Goal: Task Accomplishment & Management: Use online tool/utility

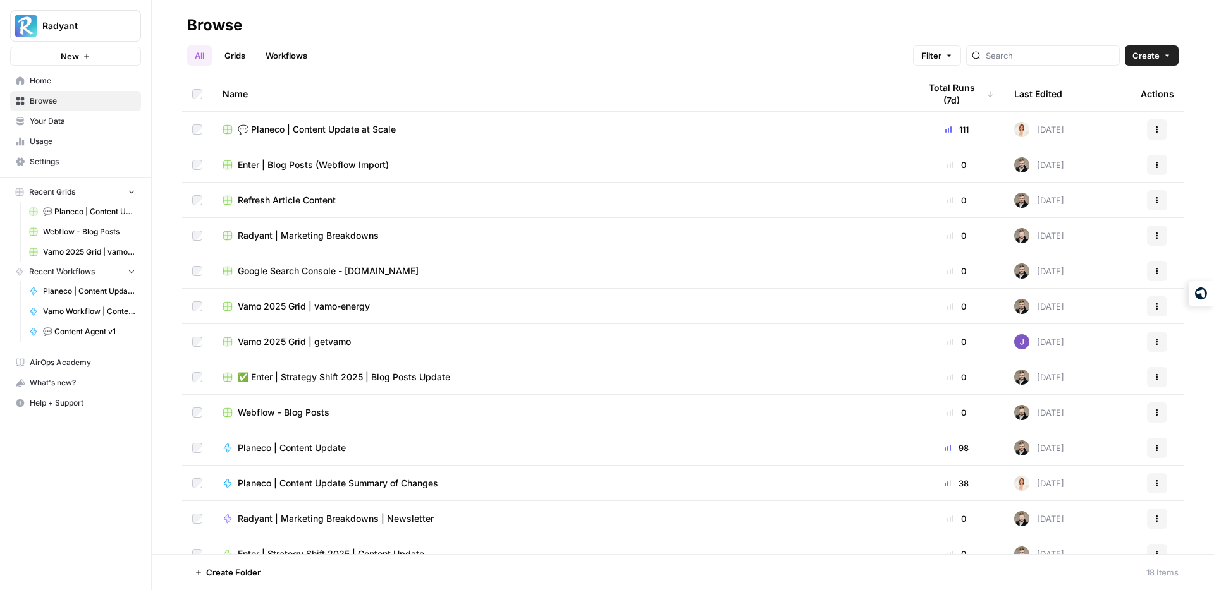
click at [314, 127] on span "💬 Planeco | Content Update at Scale" at bounding box center [317, 129] width 158 height 13
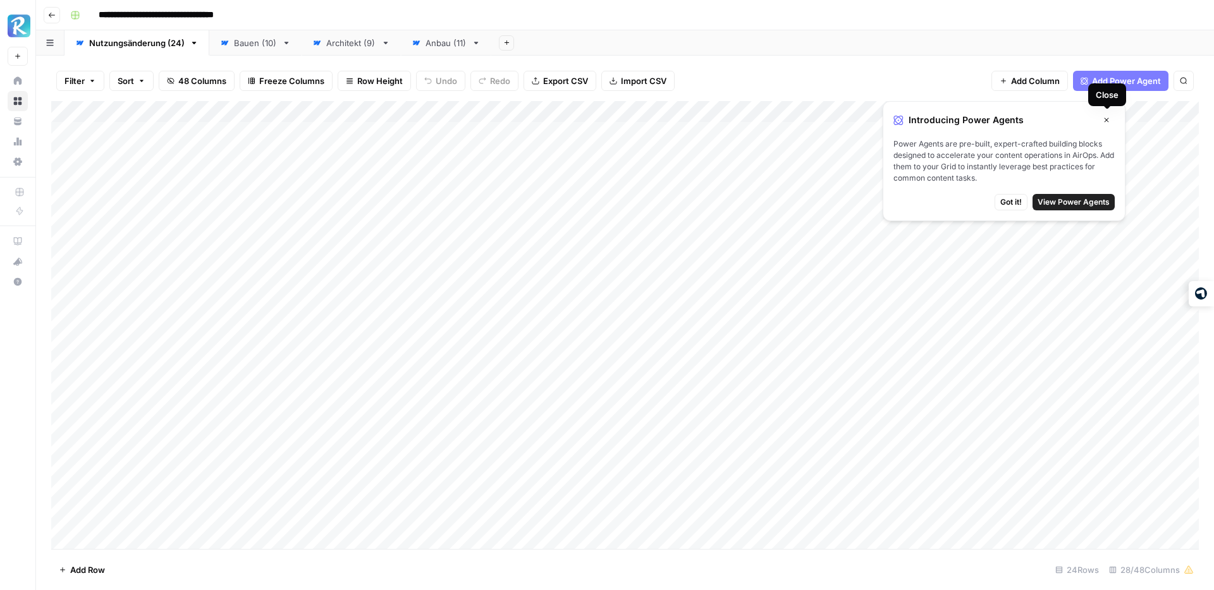
click at [1106, 116] on icon "button" at bounding box center [1106, 120] width 8 height 8
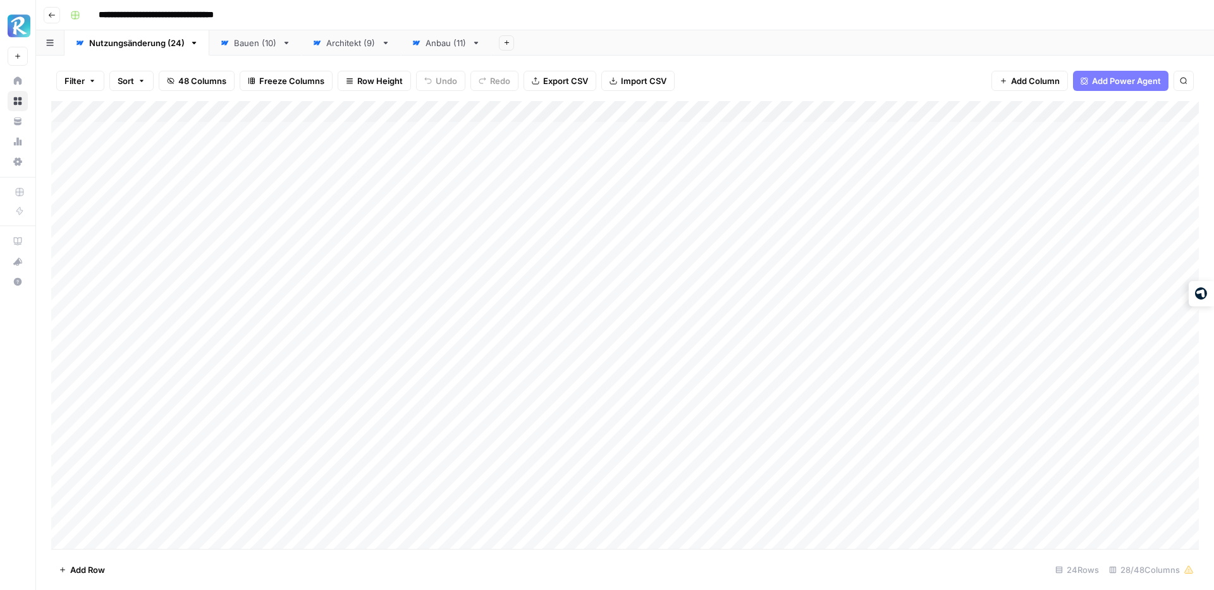
click at [430, 48] on div "Anbau (11)" at bounding box center [445, 43] width 41 height 13
click at [1117, 133] on div "Add Column" at bounding box center [624, 272] width 1147 height 343
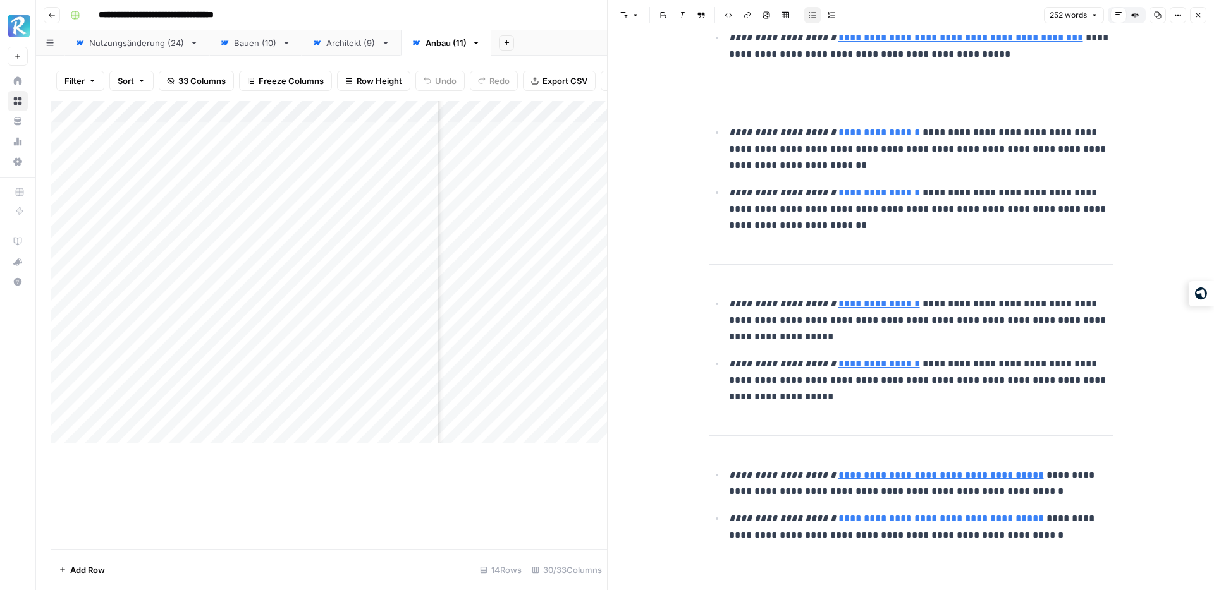
scroll to position [394, 0]
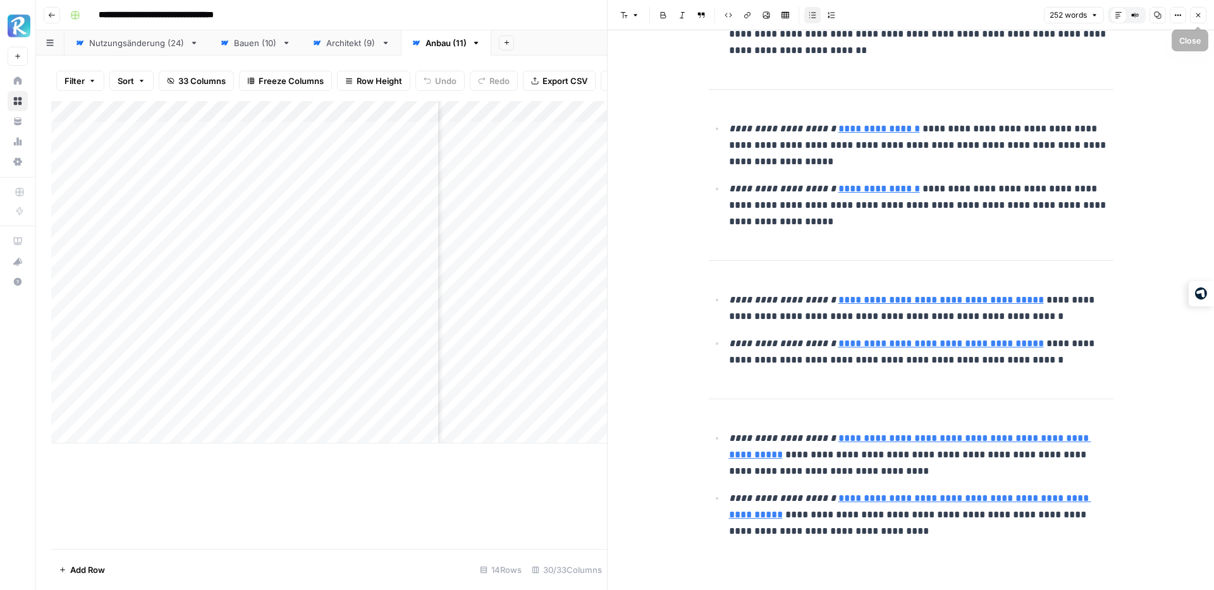
click at [1197, 15] on icon "button" at bounding box center [1198, 15] width 8 height 8
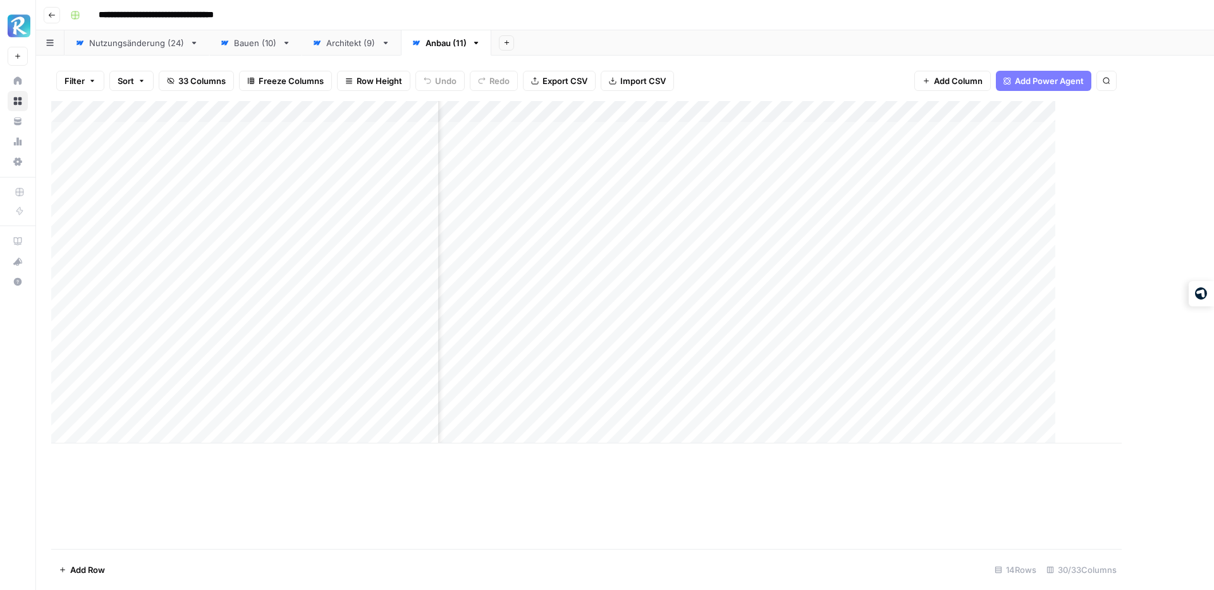
scroll to position [0, 2595]
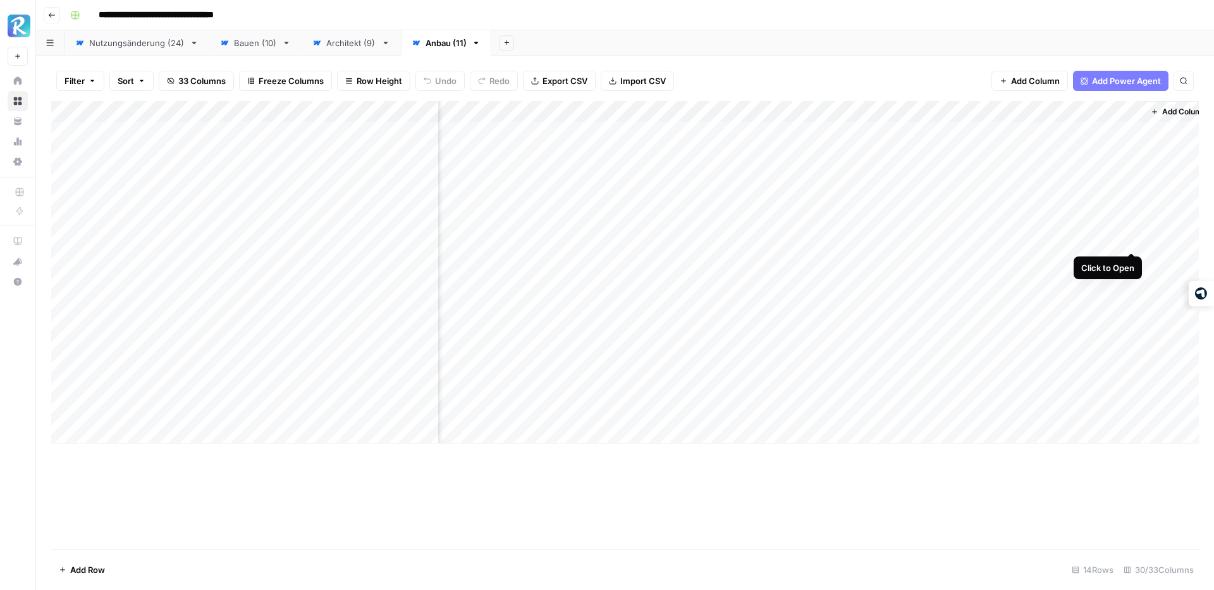
click at [1131, 239] on div "Add Column" at bounding box center [624, 272] width 1147 height 343
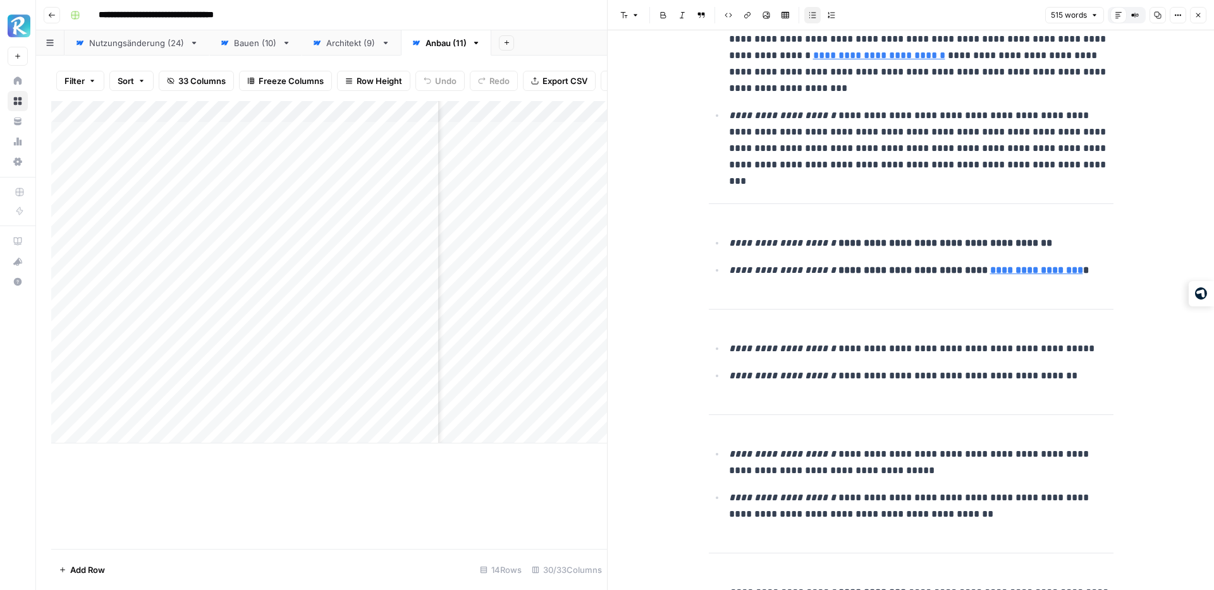
scroll to position [293, 0]
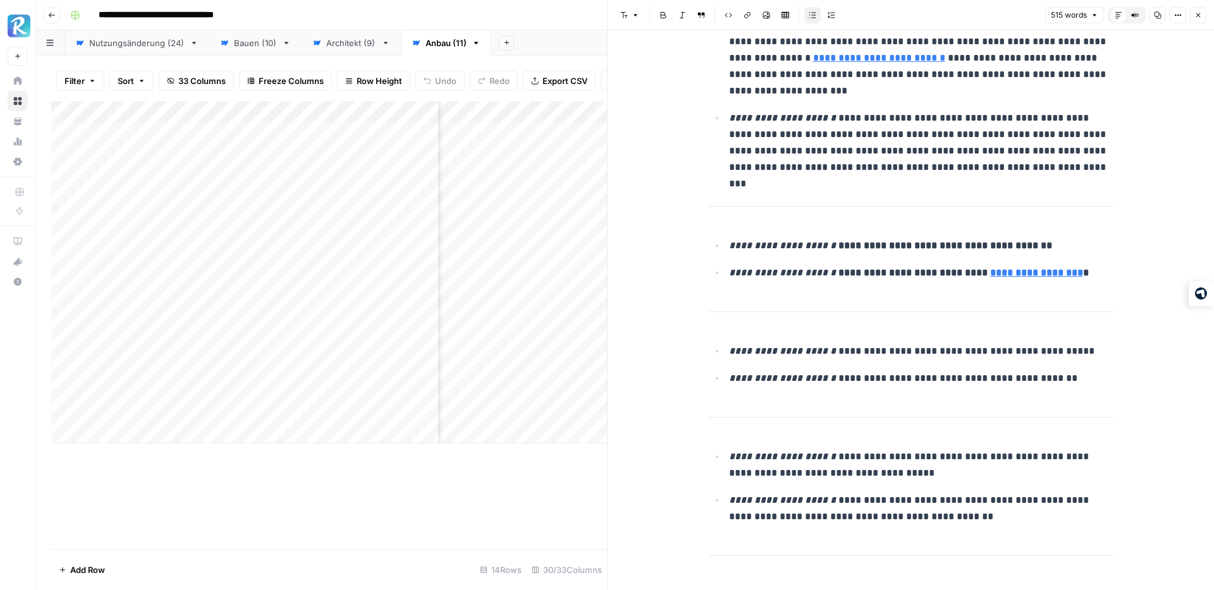
click at [1197, 9] on button "Close" at bounding box center [1198, 15] width 16 height 16
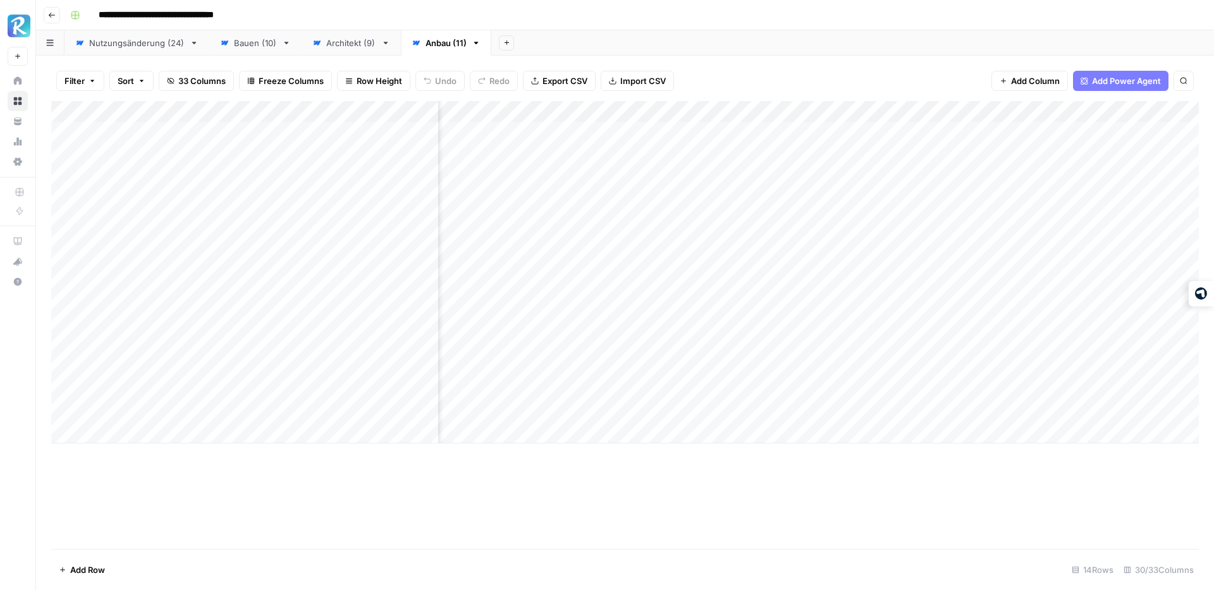
scroll to position [0, 1387]
click at [972, 240] on div "Add Column" at bounding box center [624, 272] width 1147 height 343
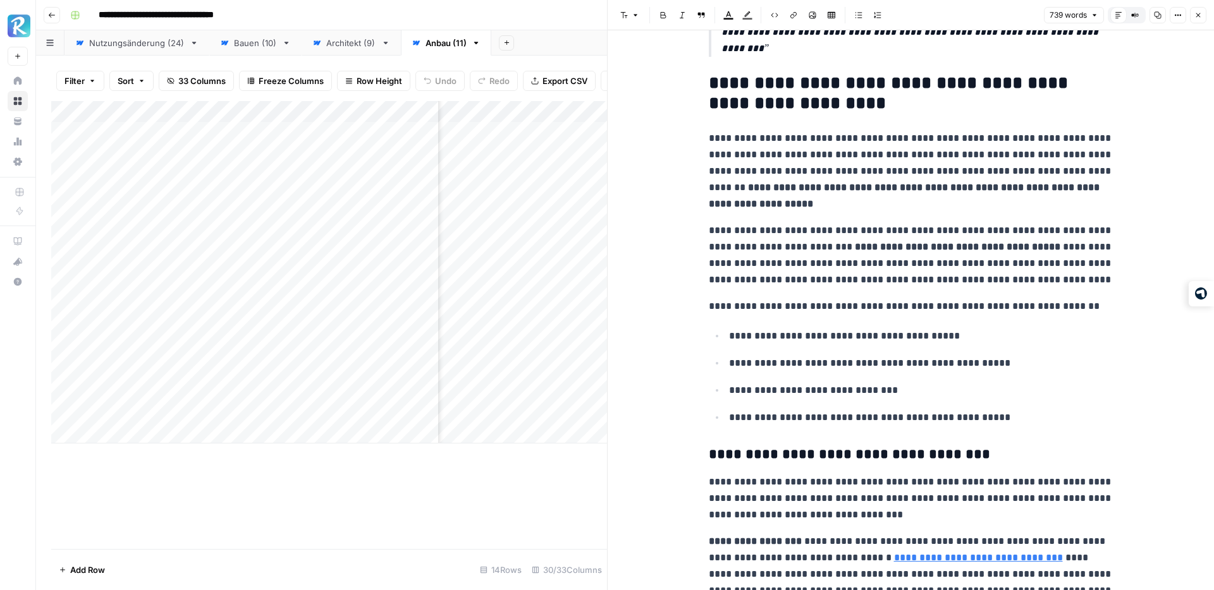
scroll to position [2398, 0]
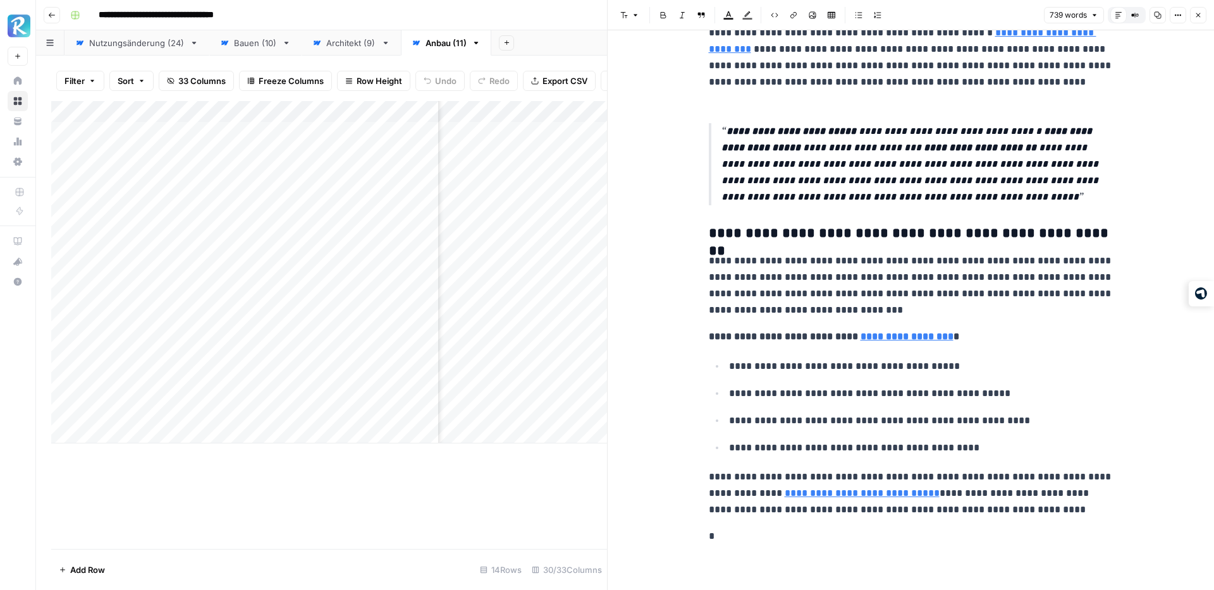
click at [1200, 15] on icon "button" at bounding box center [1198, 15] width 8 height 8
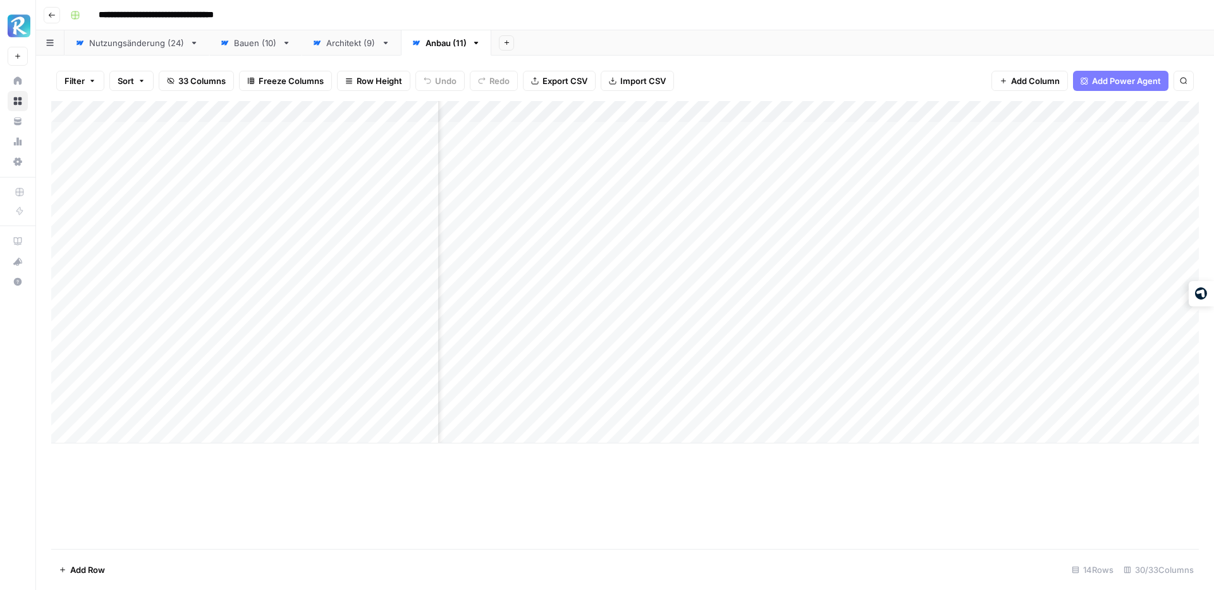
click at [898, 68] on div "Filter Sort 33 Columns Freeze Columns Row Height Undo Redo Export CSV Import CS…" at bounding box center [624, 81] width 1147 height 40
click at [1114, 239] on div "Add Column" at bounding box center [624, 272] width 1147 height 343
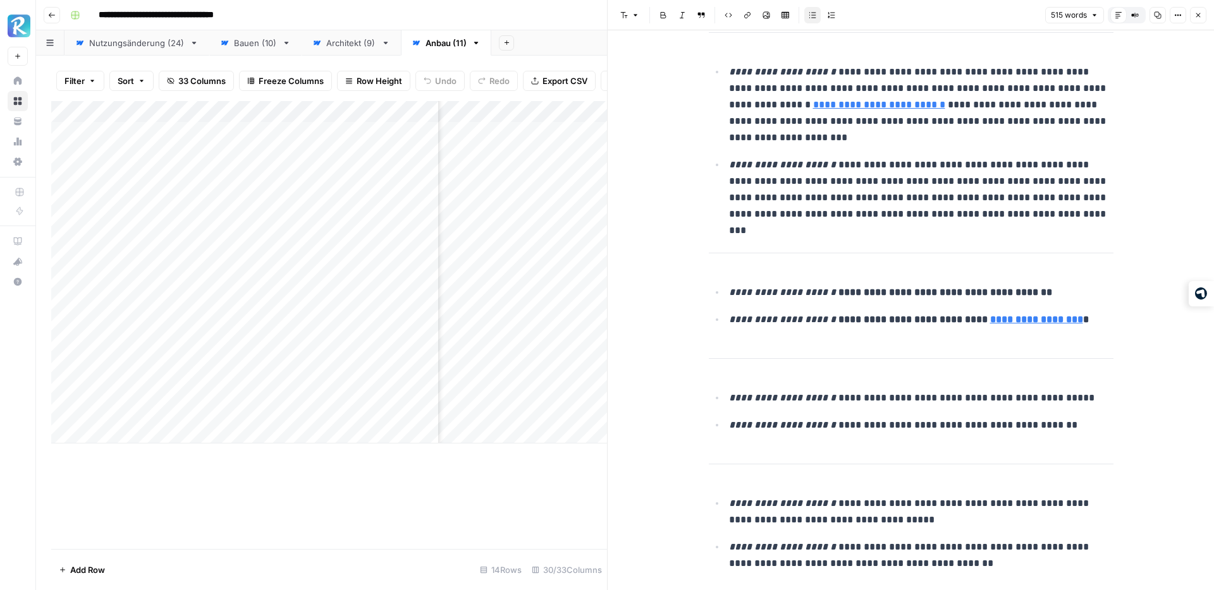
scroll to position [250, 0]
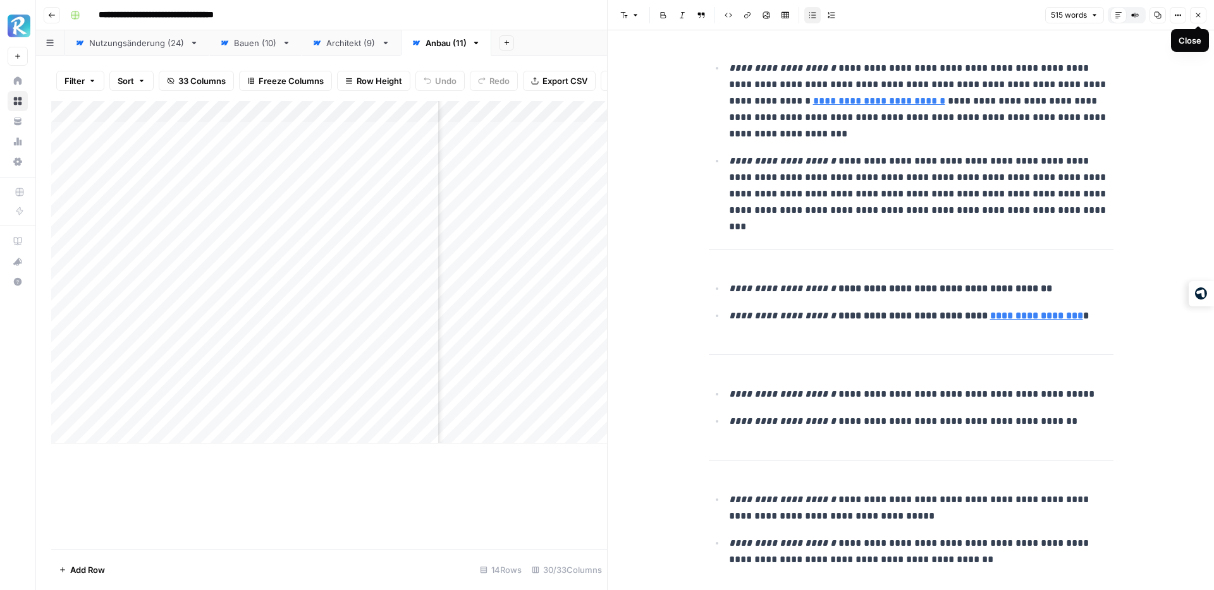
click at [1197, 17] on icon "button" at bounding box center [1198, 15] width 8 height 8
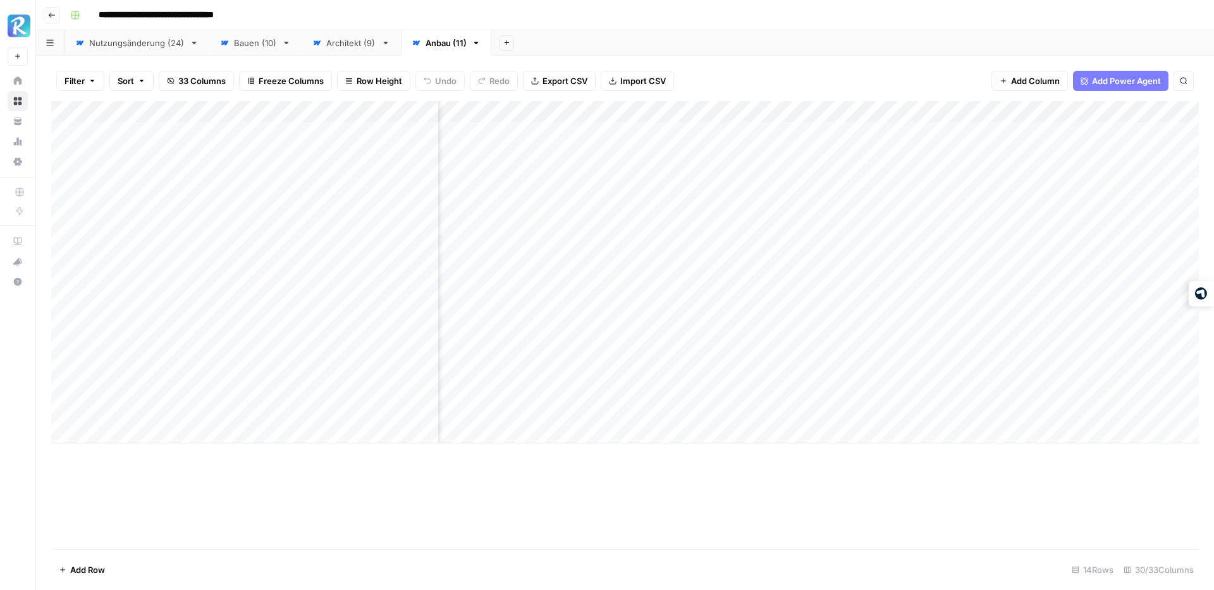
scroll to position [0, 1613]
click at [748, 238] on div "Add Column" at bounding box center [624, 272] width 1147 height 343
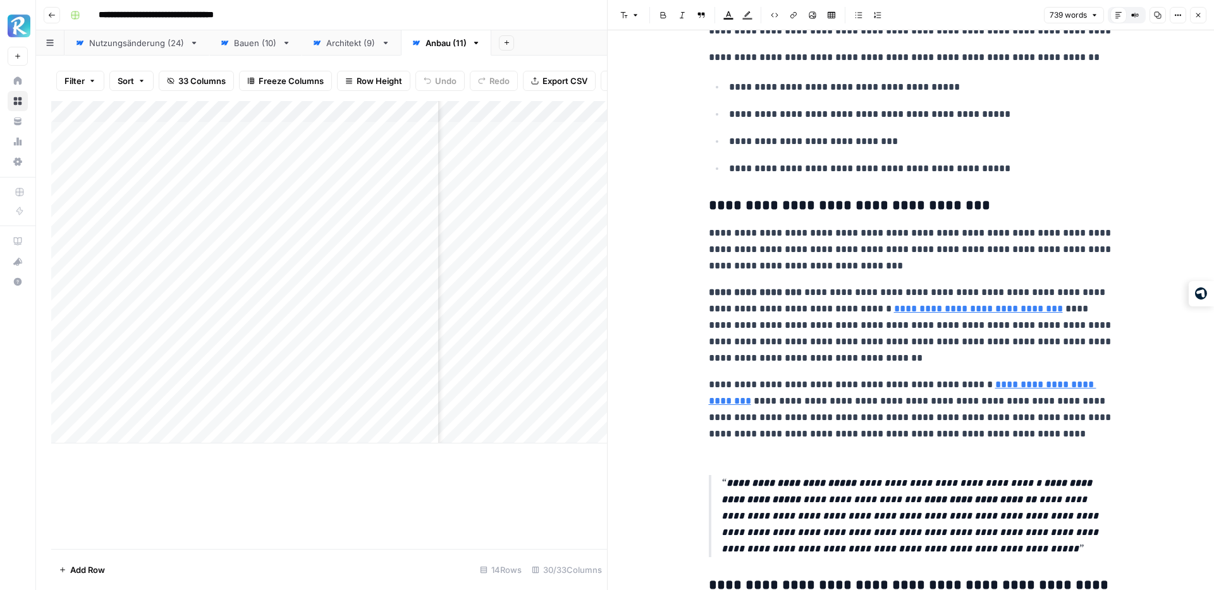
scroll to position [2398, 0]
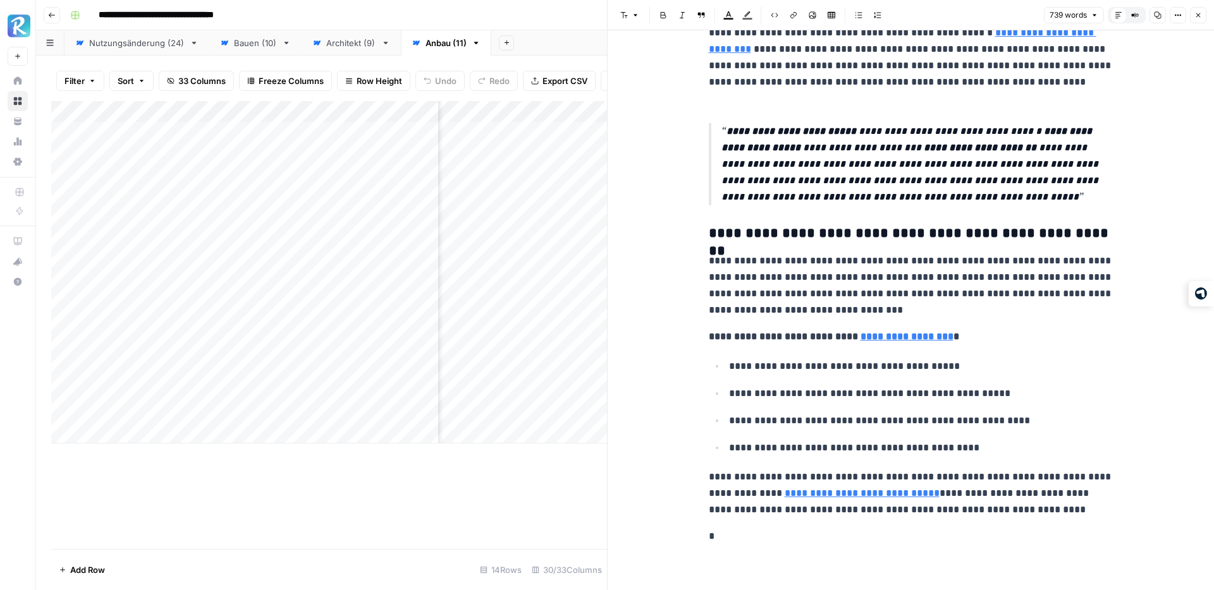
click at [1194, 11] on icon "button" at bounding box center [1198, 15] width 8 height 8
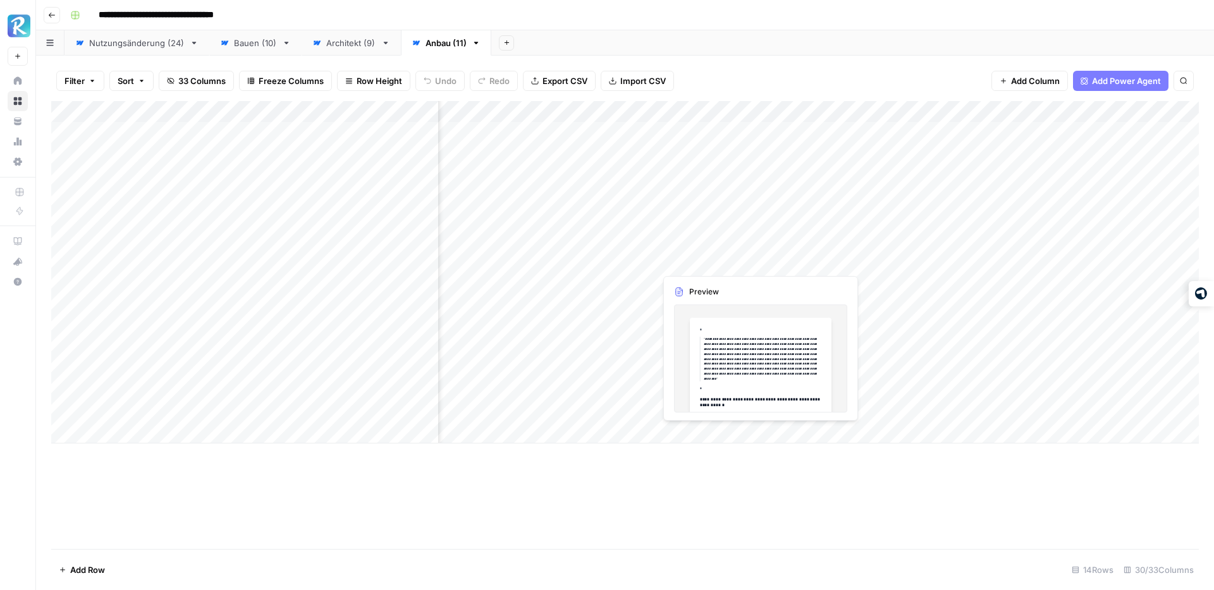
scroll to position [0, 1735]
click at [351, 46] on div "Architekt (9)" at bounding box center [351, 43] width 50 height 13
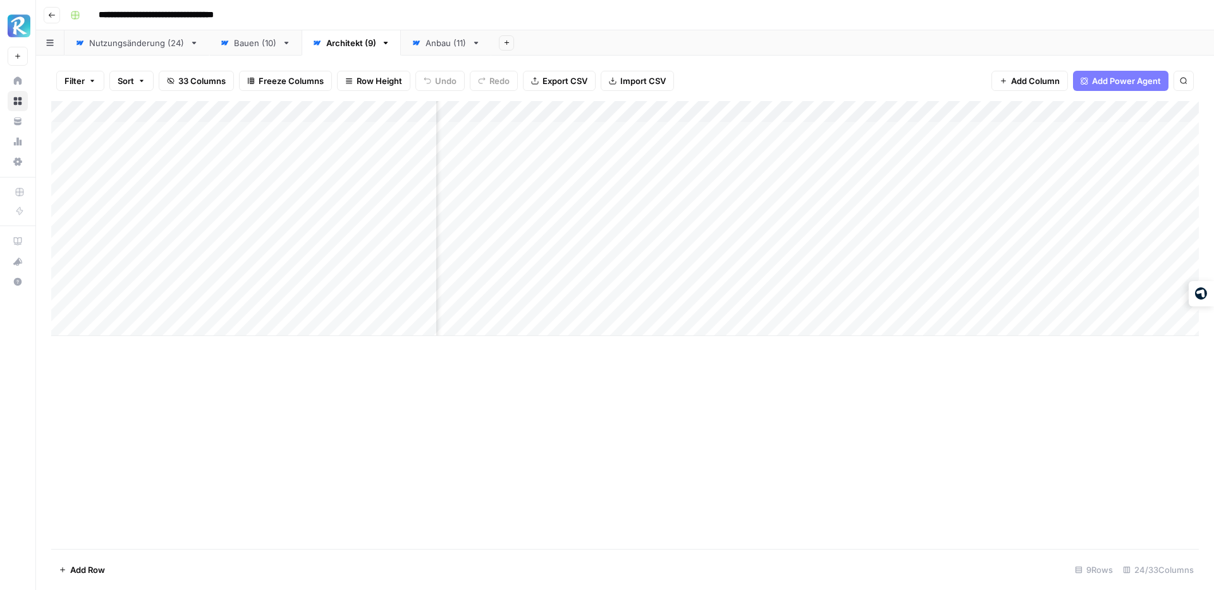
scroll to position [0, 850]
click at [695, 131] on div "Add Column" at bounding box center [624, 218] width 1147 height 235
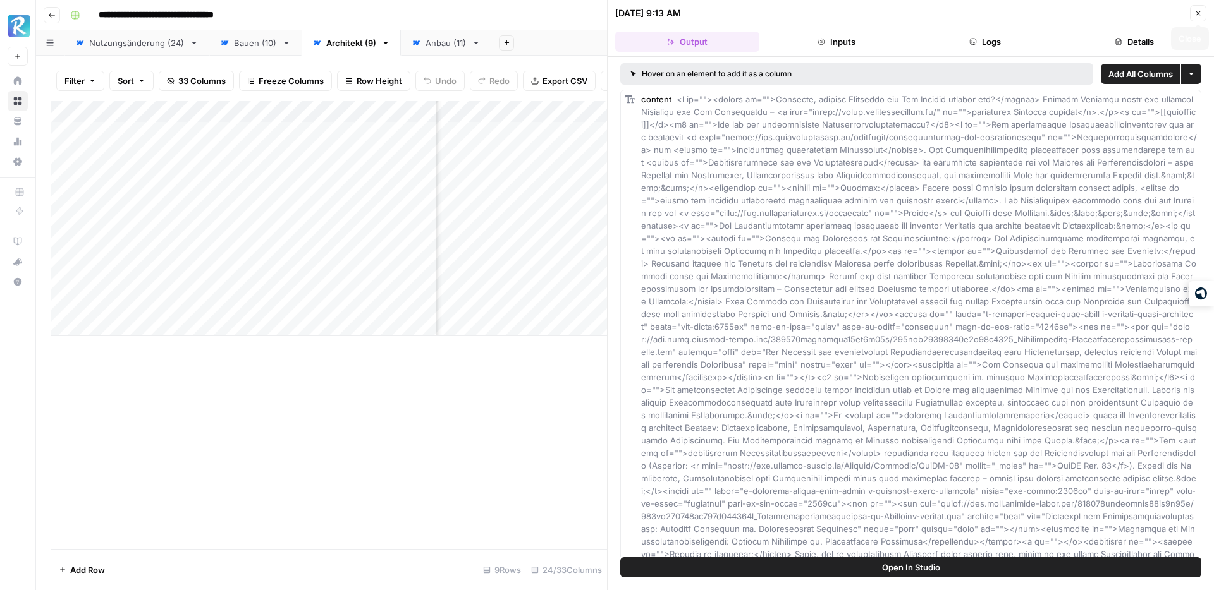
click at [1203, 10] on button "Close" at bounding box center [1198, 13] width 16 height 16
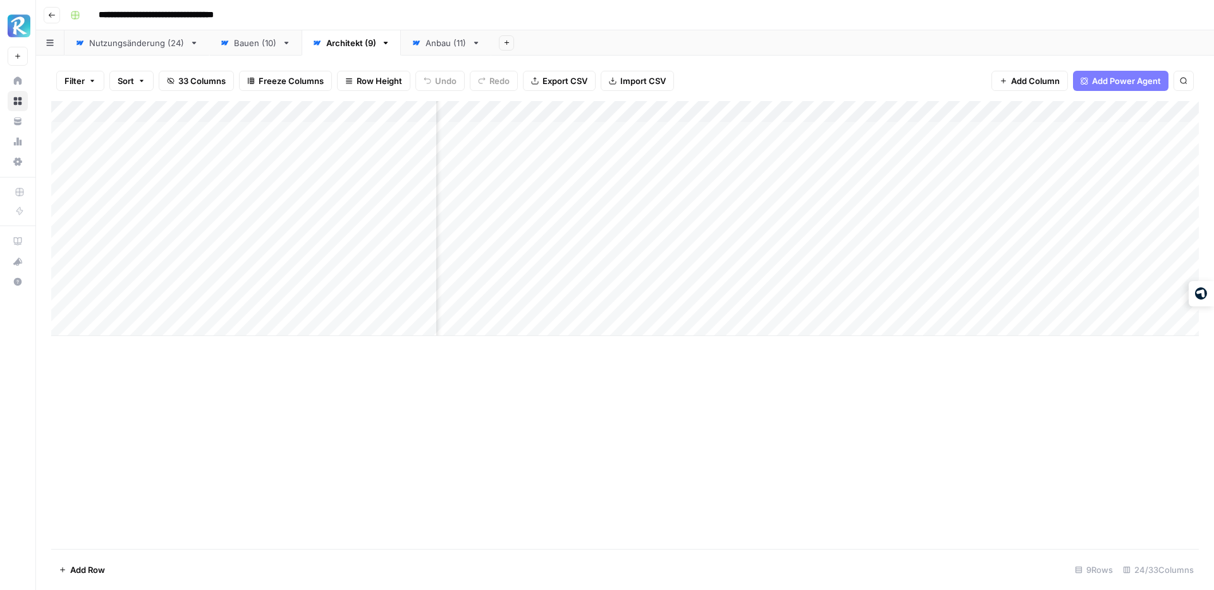
click at [439, 38] on div "Anbau (11)" at bounding box center [445, 43] width 41 height 13
click at [355, 43] on div "Architekt (9)" at bounding box center [351, 43] width 50 height 13
click at [650, 131] on div "Add Column" at bounding box center [624, 218] width 1147 height 235
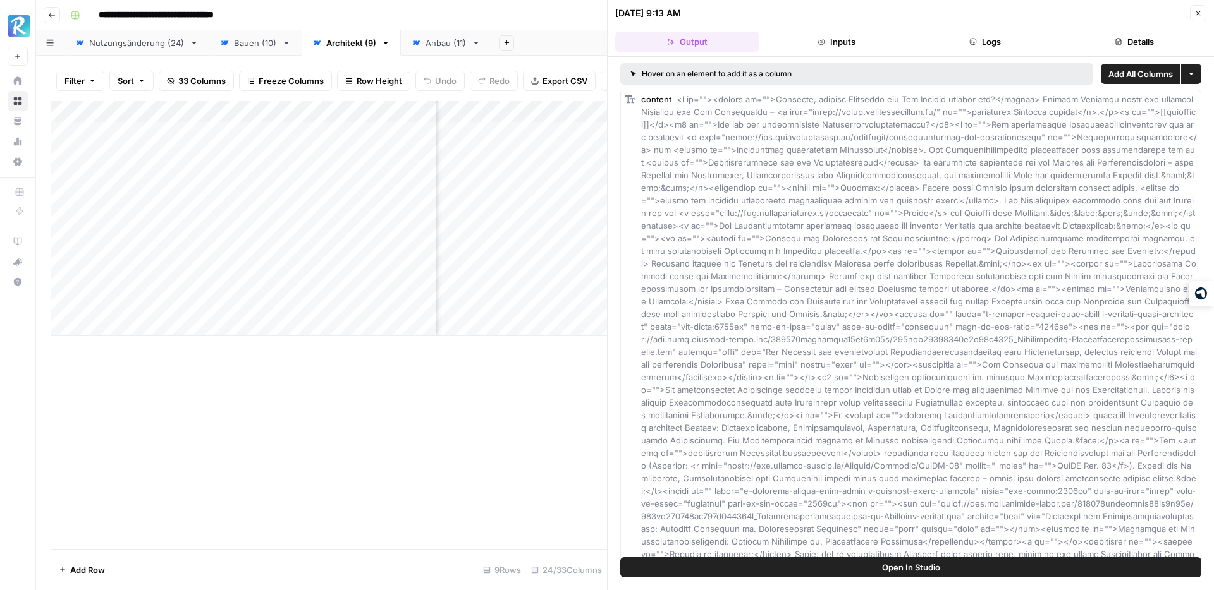
click at [1145, 71] on span "Add All Columns" at bounding box center [1140, 74] width 64 height 13
click at [1198, 9] on icon "button" at bounding box center [1198, 13] width 8 height 8
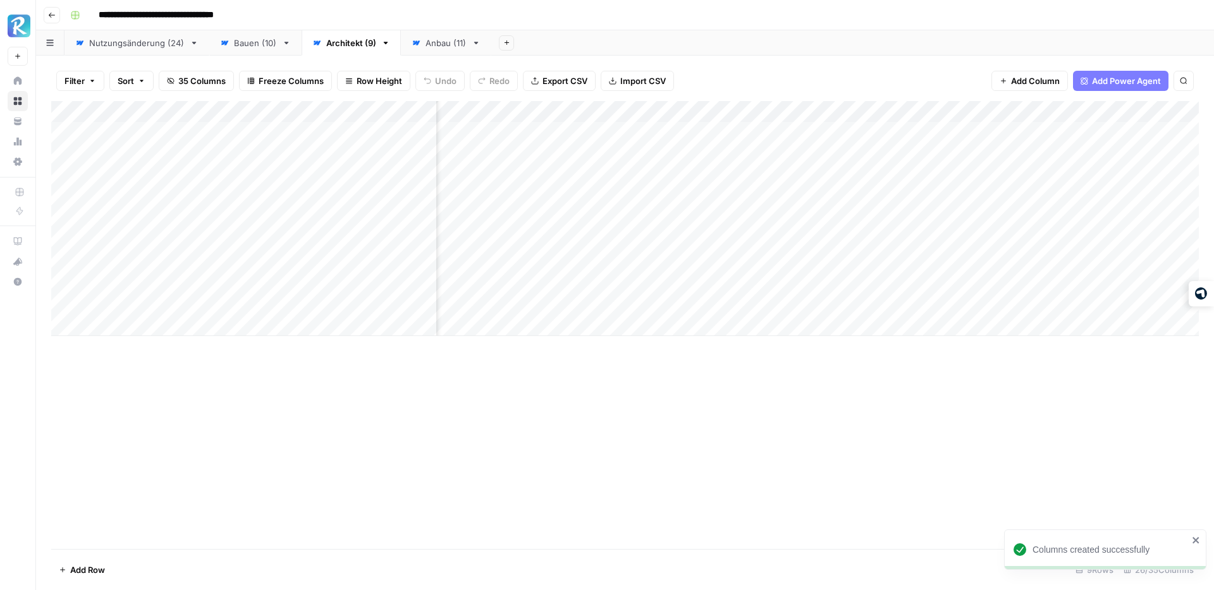
scroll to position [0, 1004]
click at [901, 110] on div "Add Column" at bounding box center [624, 218] width 1147 height 235
click at [839, 145] on input "NEW Artikel 1" at bounding box center [872, 142] width 128 height 13
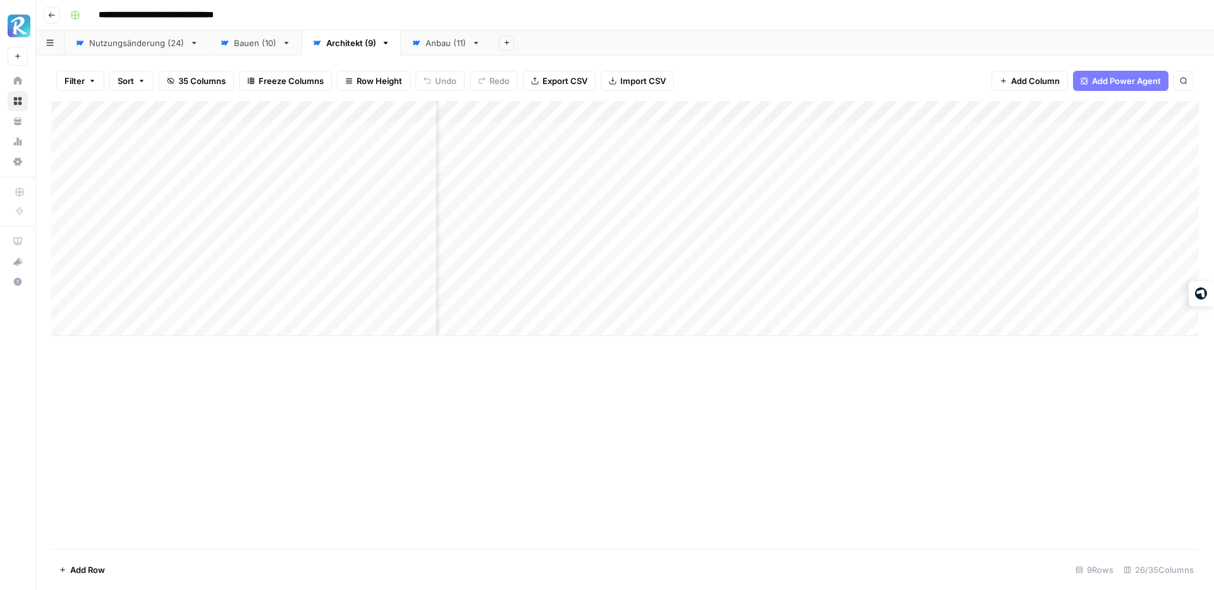
click at [900, 106] on div "Add Column" at bounding box center [624, 218] width 1147 height 235
click at [851, 238] on span "Remove Column" at bounding box center [877, 235] width 111 height 13
click at [551, 157] on span "Delete" at bounding box center [561, 153] width 27 height 13
click at [674, 110] on div "Add Column" at bounding box center [624, 218] width 1147 height 235
click at [611, 148] on input "content" at bounding box center [645, 142] width 128 height 13
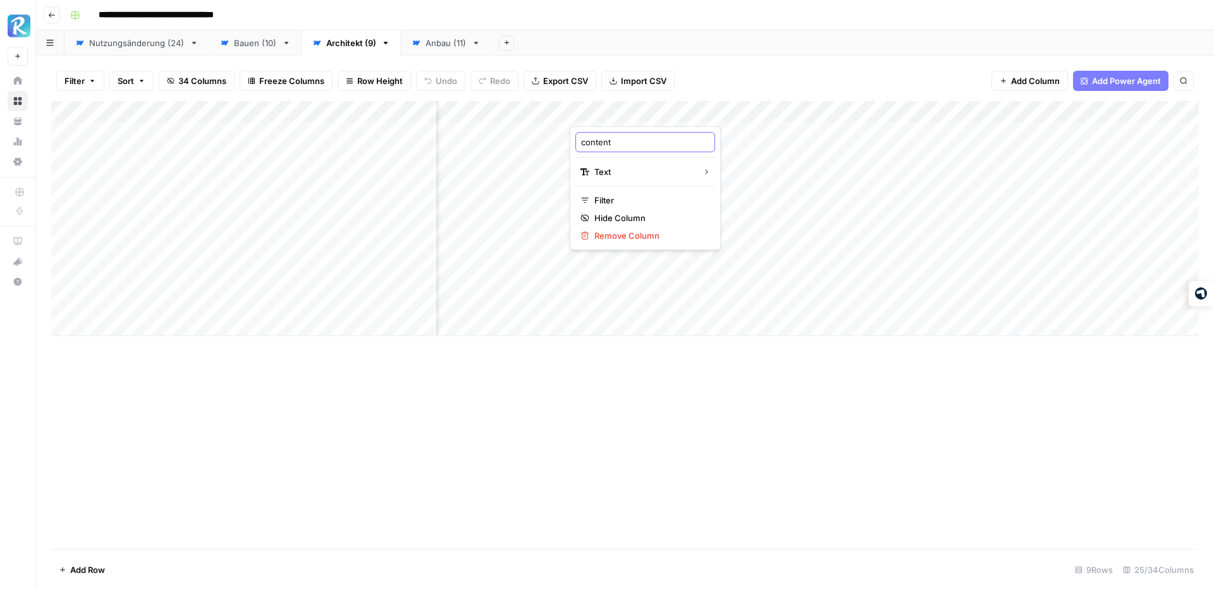
click at [611, 148] on input "content" at bounding box center [645, 142] width 128 height 13
paste input "NEW Artikel 1"
type input "NEW Artikel 1"
click at [776, 76] on div "Filter Sort 34 Columns Freeze Columns Row Height Undo Redo Export CSV Import CS…" at bounding box center [624, 81] width 1147 height 40
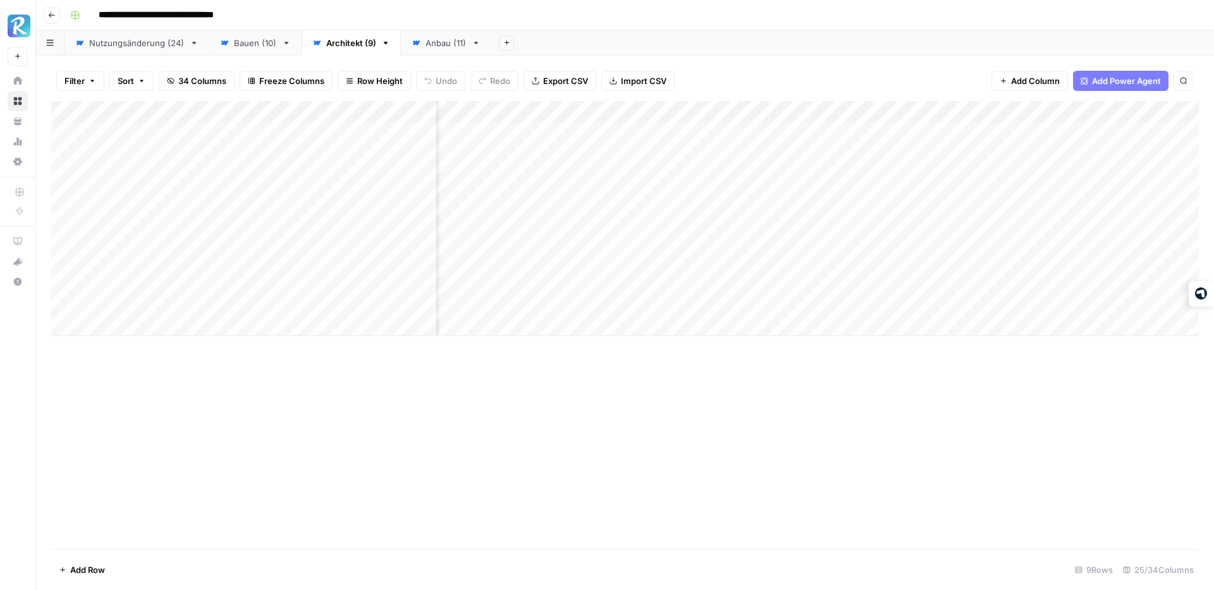
click at [676, 110] on div "Add Column" at bounding box center [624, 218] width 1147 height 235
click at [650, 142] on input "content" at bounding box center [645, 142] width 128 height 13
paste input "NEW Artikel 1"
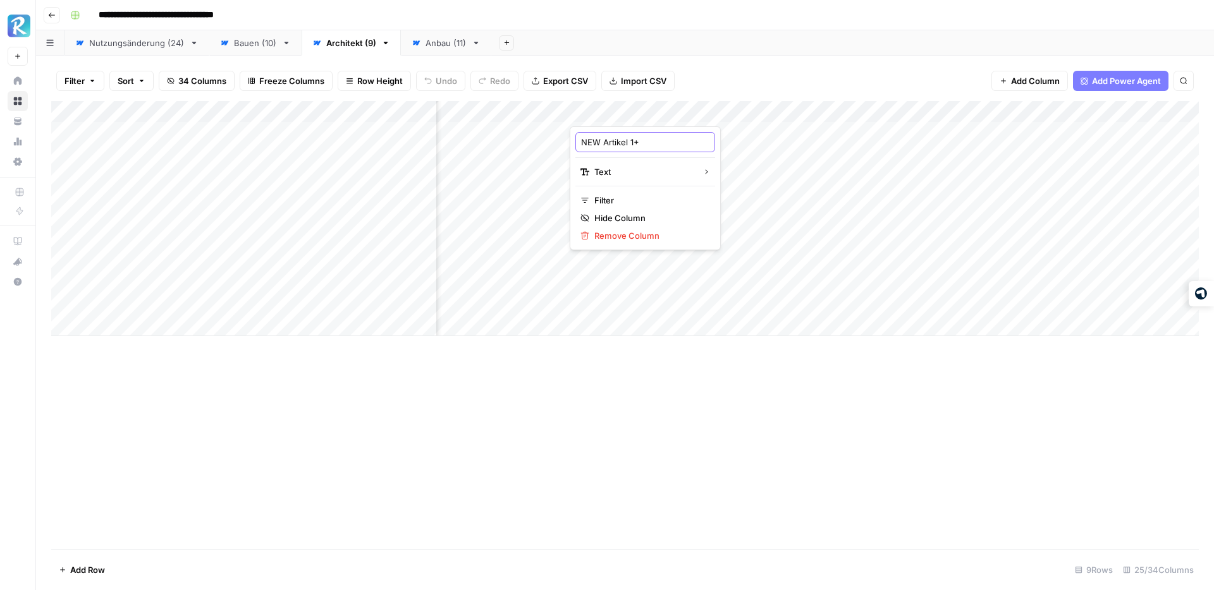
type input "NEW Artikel 1"
click at [674, 111] on div "Add Column" at bounding box center [624, 218] width 1147 height 235
click at [664, 168] on div "Text" at bounding box center [645, 172] width 130 height 13
click at [717, 193] on span "Markdown" at bounding box center [735, 192] width 59 height 13
click at [673, 109] on div "Add Column" at bounding box center [624, 218] width 1147 height 235
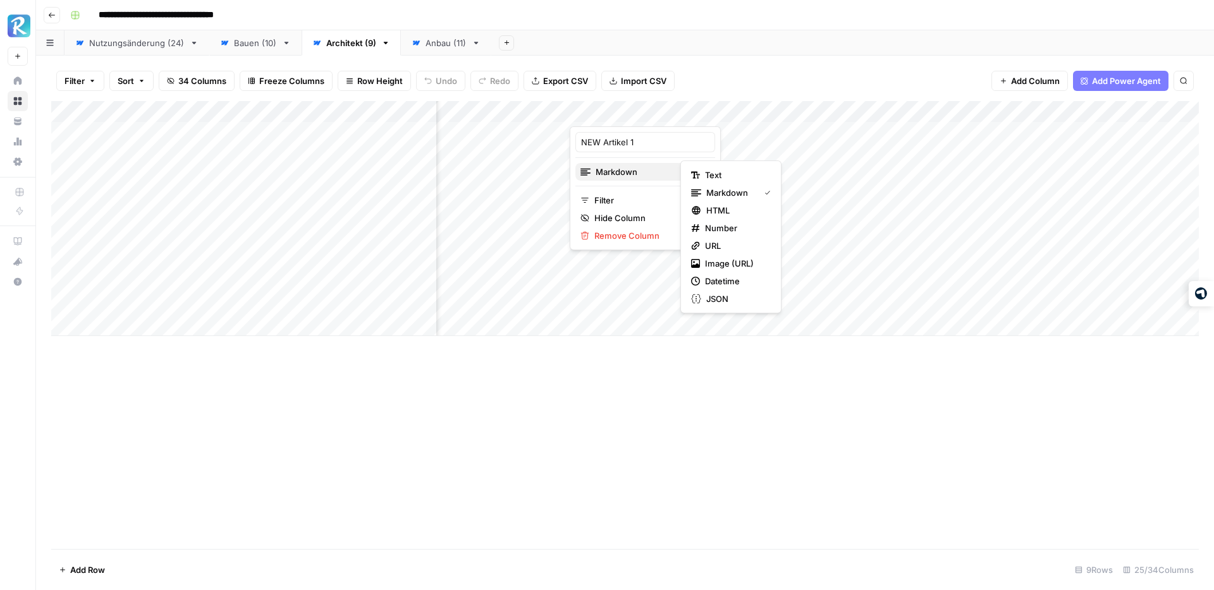
click at [666, 169] on div "Markdown" at bounding box center [645, 172] width 130 height 13
click at [726, 207] on span "HTML" at bounding box center [735, 210] width 59 height 13
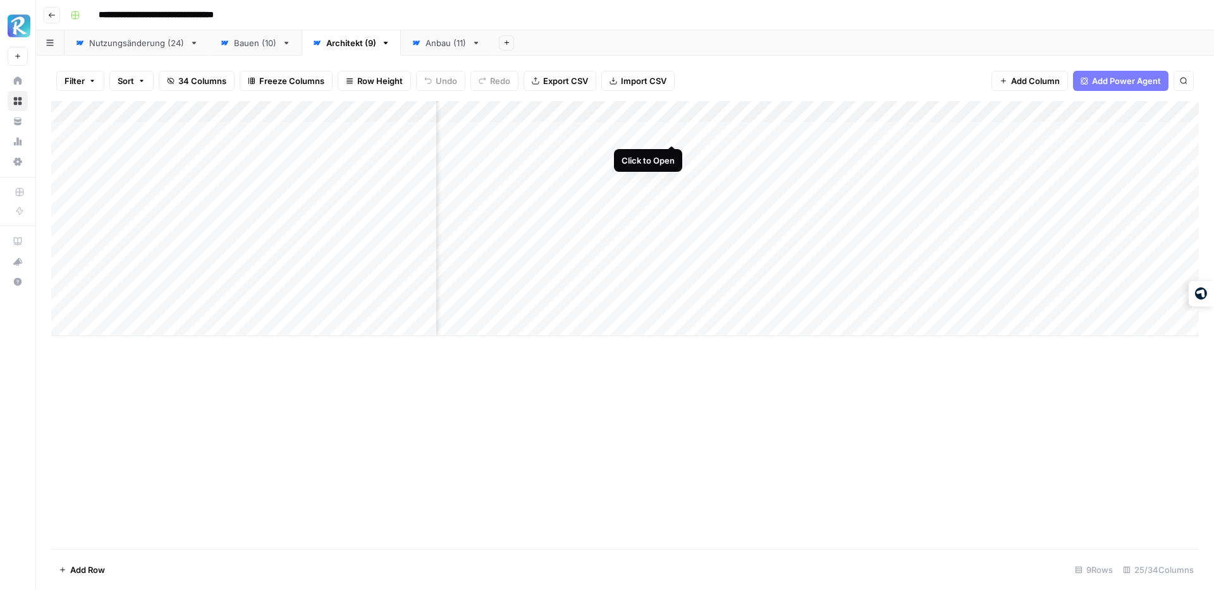
click at [673, 130] on div "Add Column" at bounding box center [624, 218] width 1147 height 235
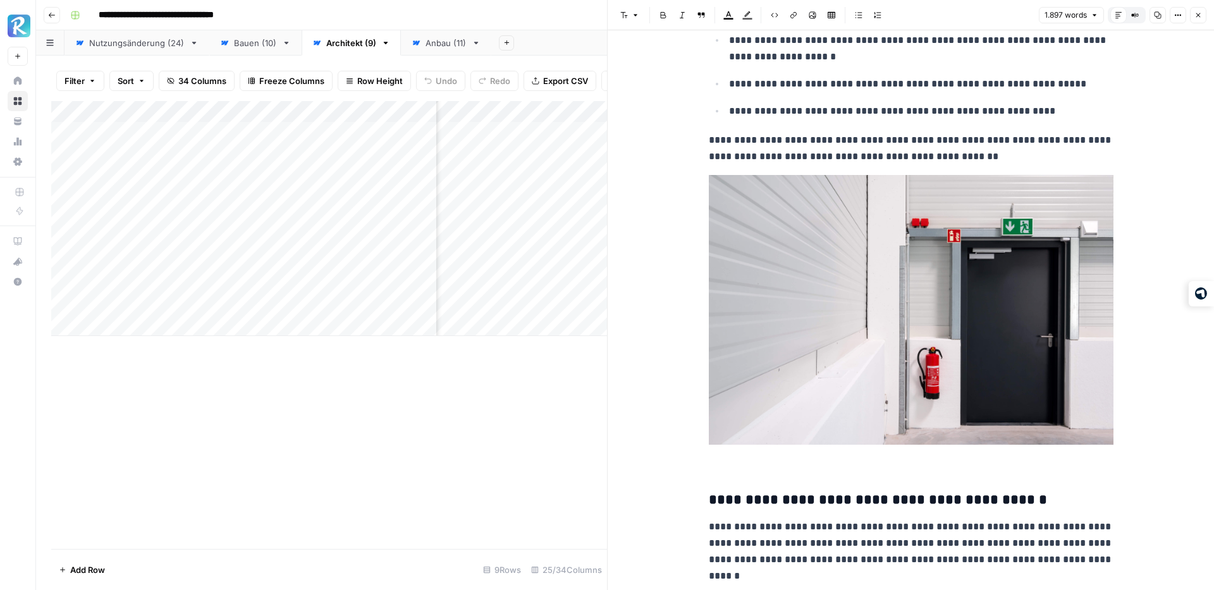
scroll to position [6372, 0]
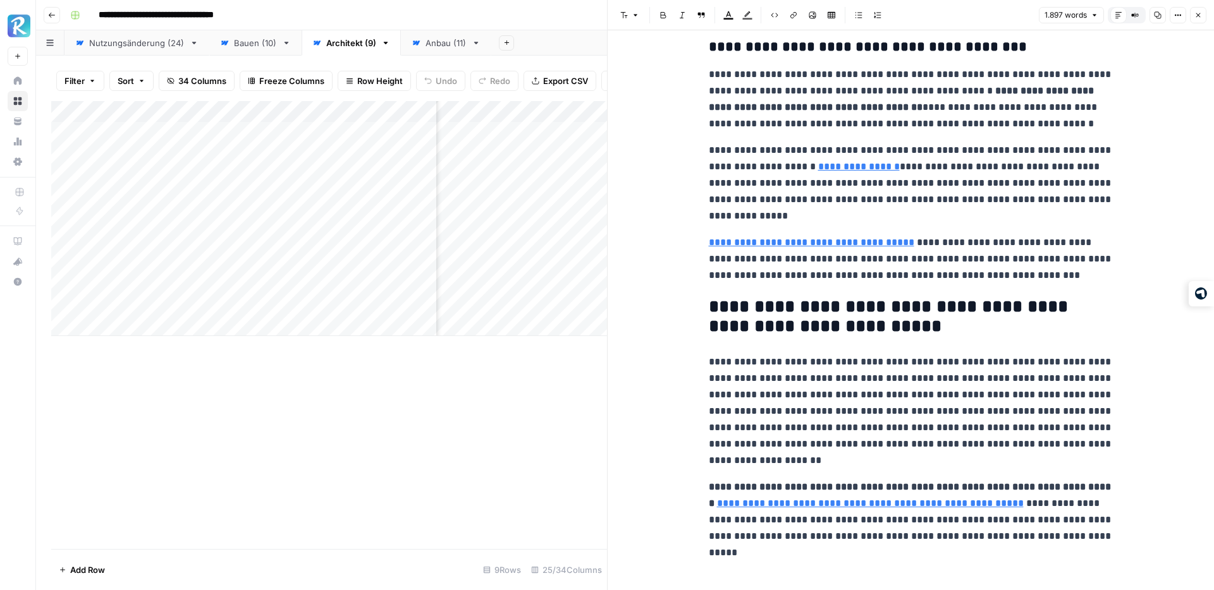
click at [1200, 12] on icon "button" at bounding box center [1198, 15] width 8 height 8
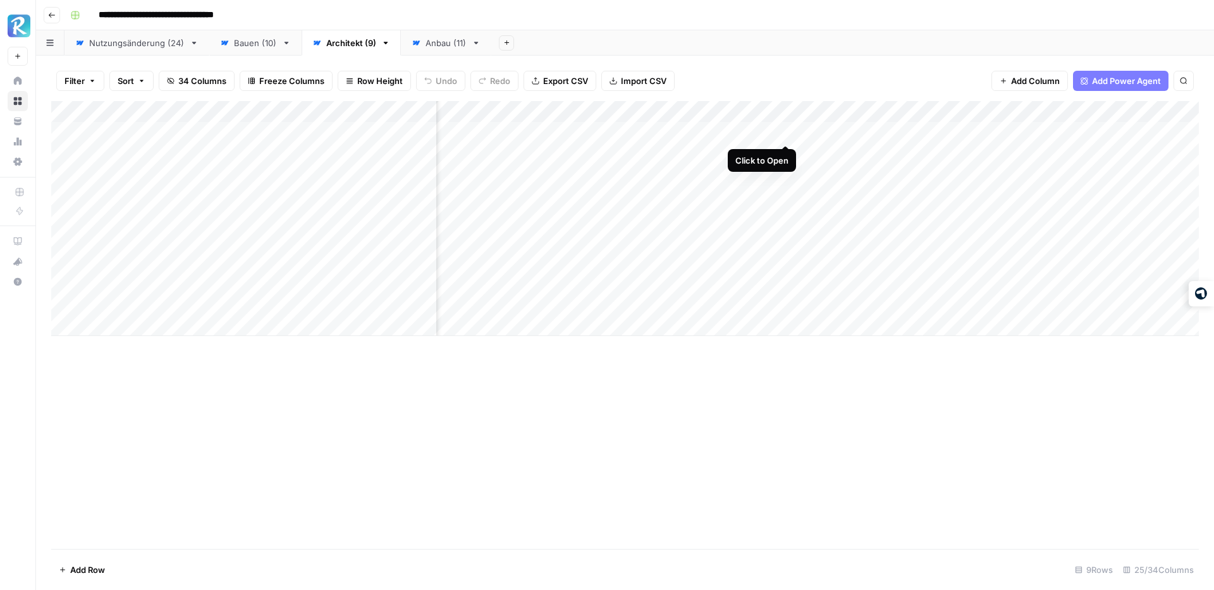
click at [785, 130] on div "Add Column" at bounding box center [624, 218] width 1147 height 235
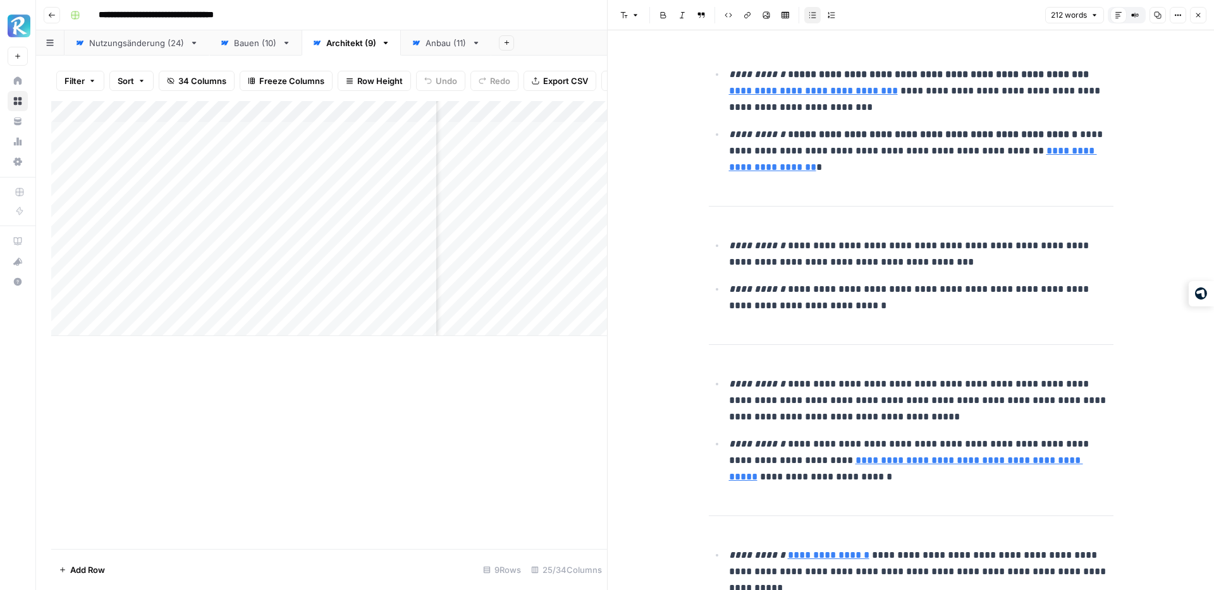
click at [1200, 16] on icon "button" at bounding box center [1198, 15] width 8 height 8
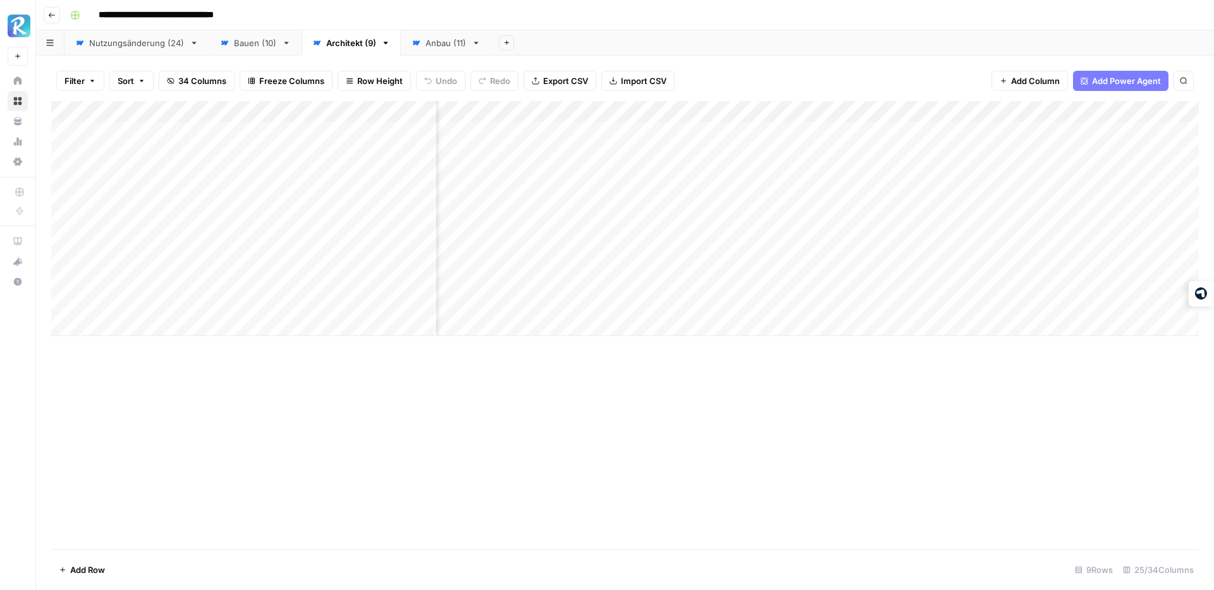
scroll to position [0, 1336]
click at [664, 152] on div "Add Column" at bounding box center [624, 218] width 1147 height 235
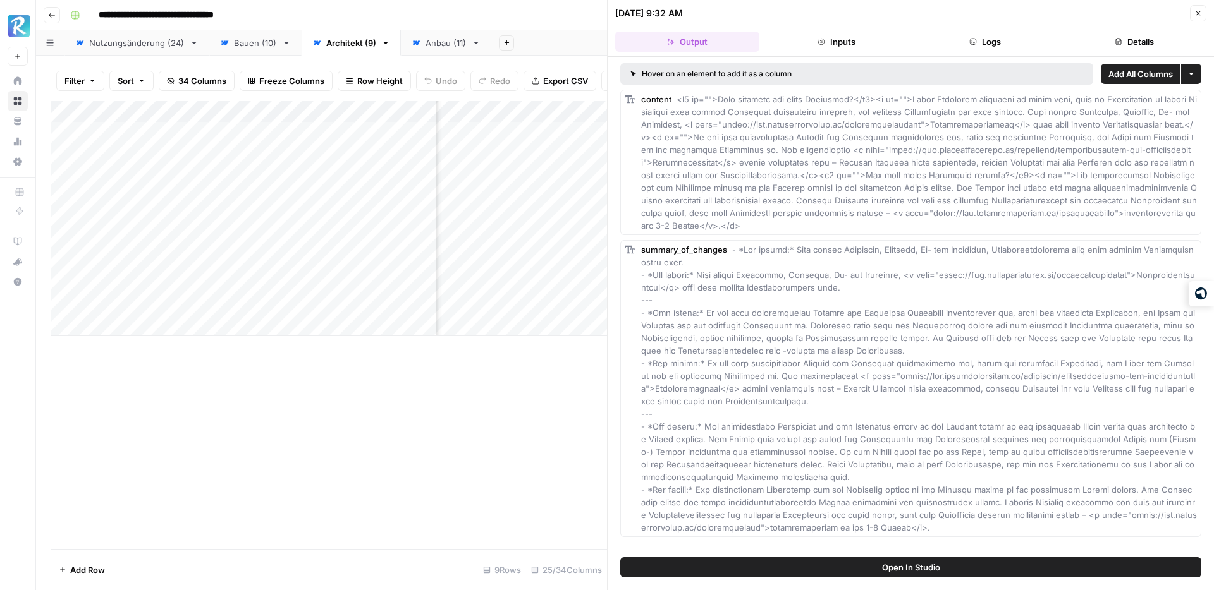
click at [1145, 75] on span "Add All Columns" at bounding box center [1140, 74] width 64 height 13
click at [1198, 12] on icon "button" at bounding box center [1198, 13] width 4 height 4
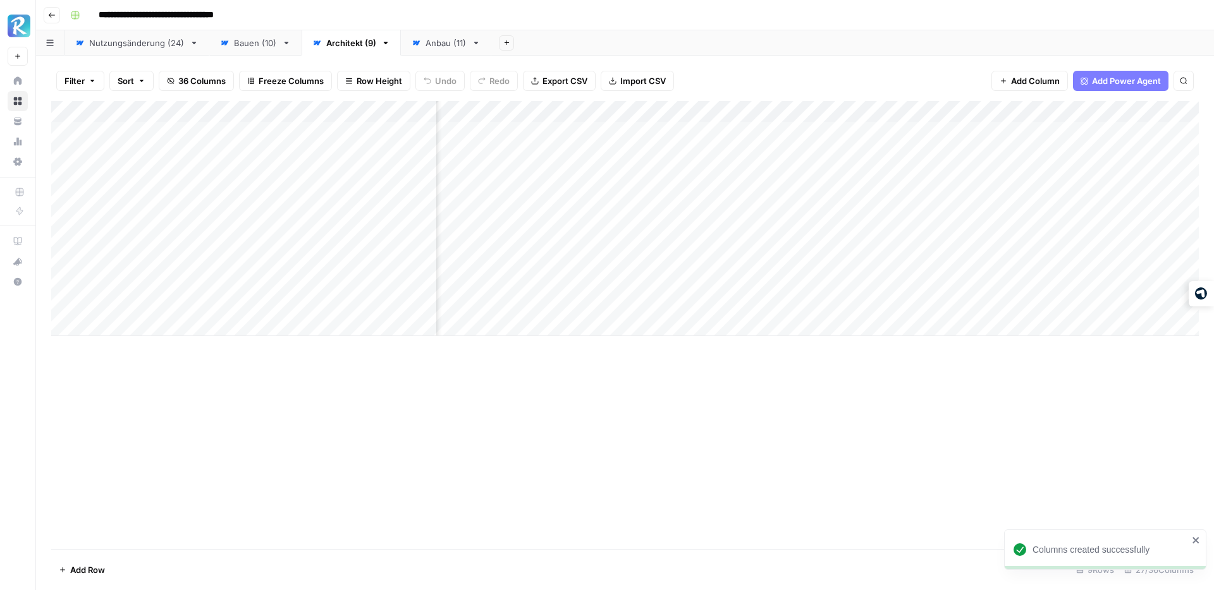
scroll to position [0, 1454]
click at [908, 110] on div "Add Column" at bounding box center [624, 218] width 1147 height 235
click at [858, 237] on span "Remove Column" at bounding box center [882, 235] width 111 height 13
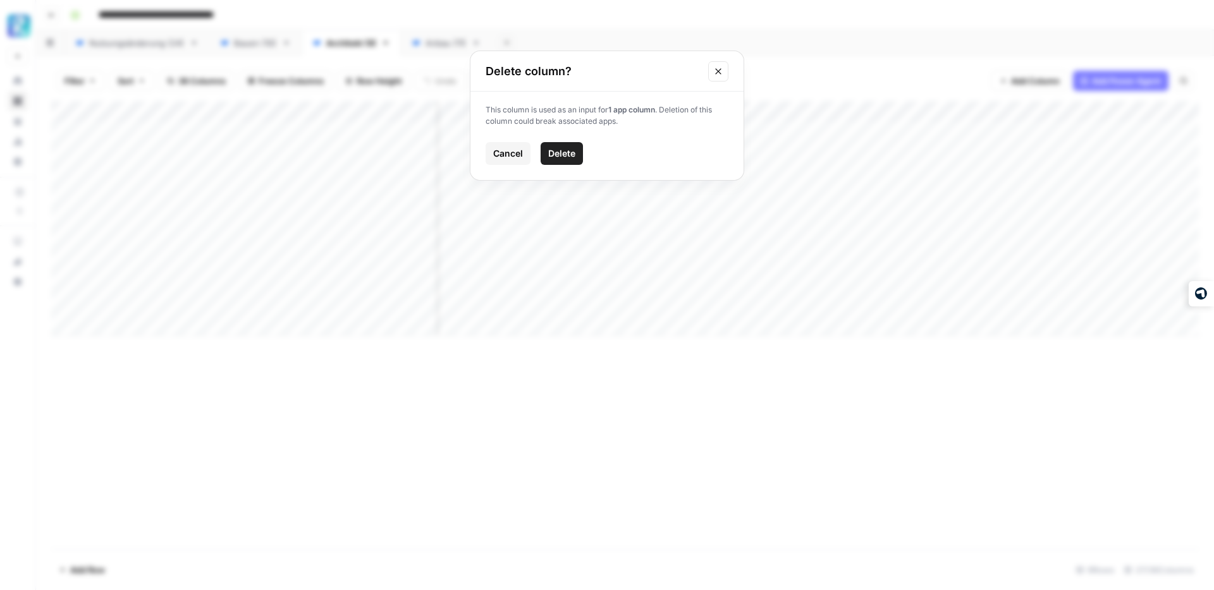
click at [559, 154] on span "Delete" at bounding box center [561, 153] width 27 height 13
click at [678, 110] on div "Add Column" at bounding box center [624, 218] width 1147 height 235
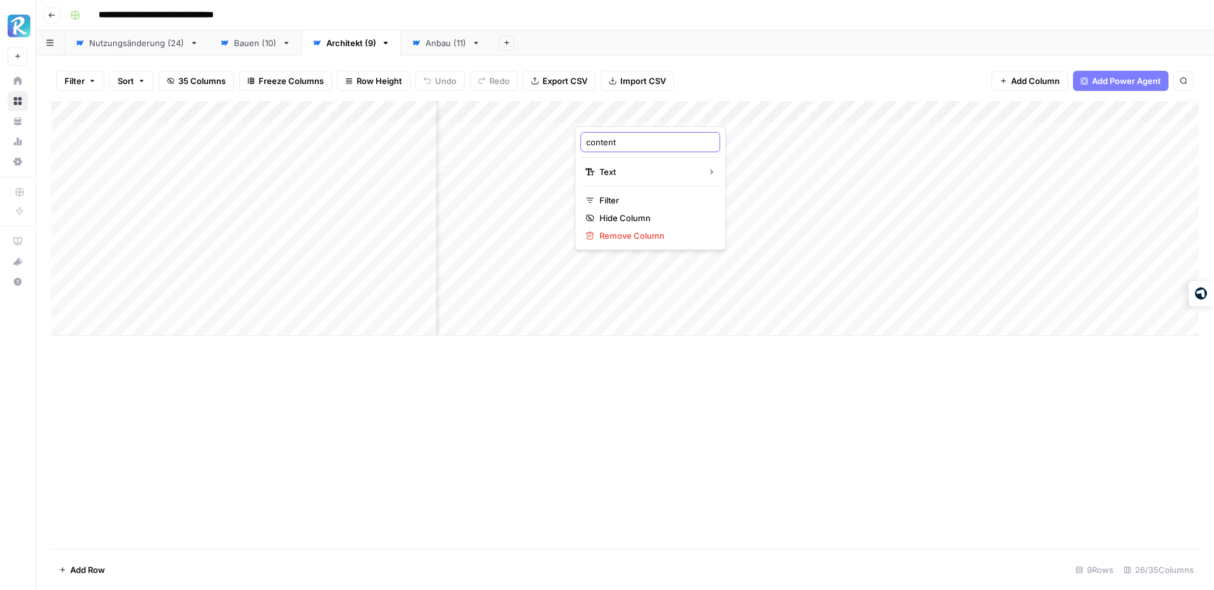
click at [643, 142] on input "content" at bounding box center [650, 142] width 128 height 13
type input "NEW Artikel 2"
click at [679, 113] on div "Add Column" at bounding box center [624, 218] width 1147 height 235
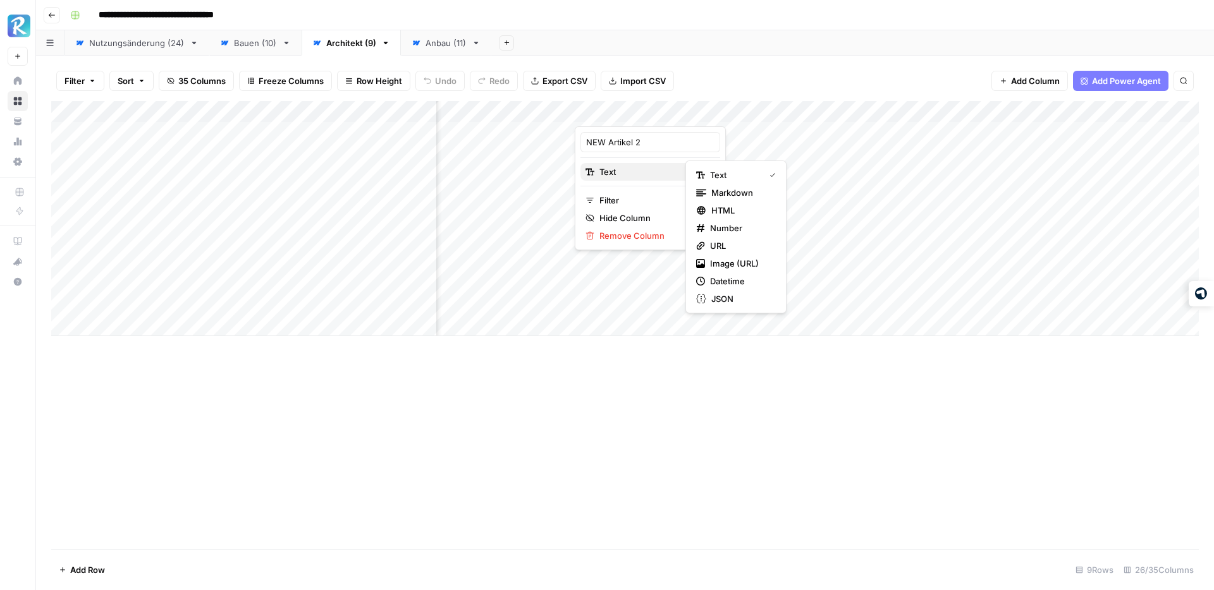
click at [676, 165] on button "Text" at bounding box center [650, 172] width 140 height 18
click at [718, 212] on span "HTML" at bounding box center [740, 210] width 59 height 13
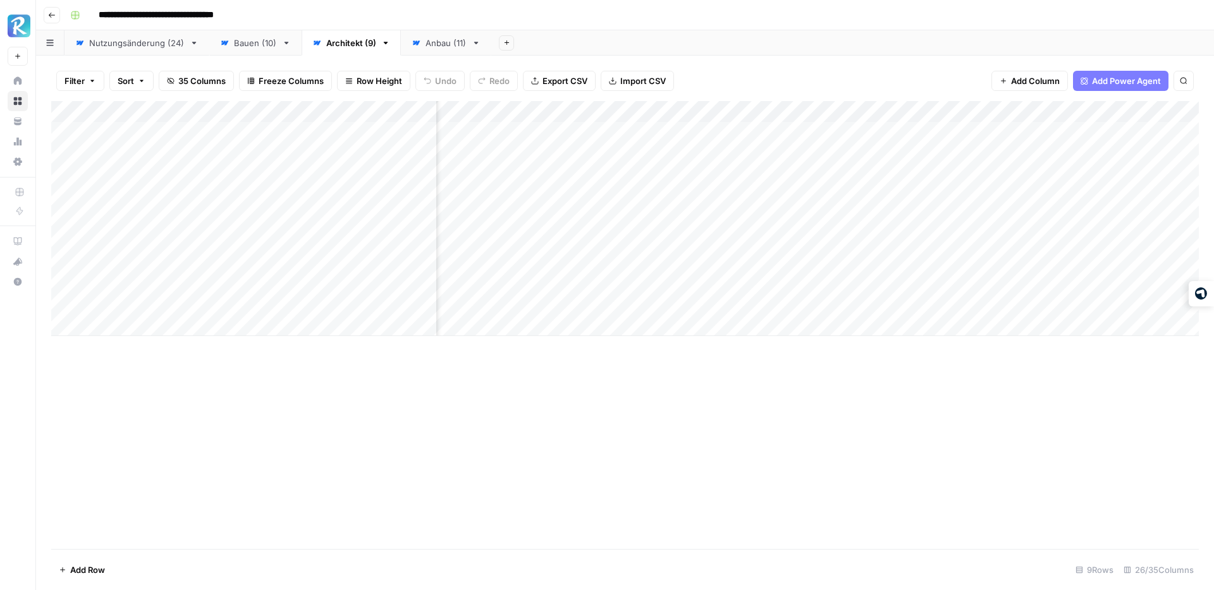
click at [790, 108] on div "Add Column" at bounding box center [624, 218] width 1147 height 235
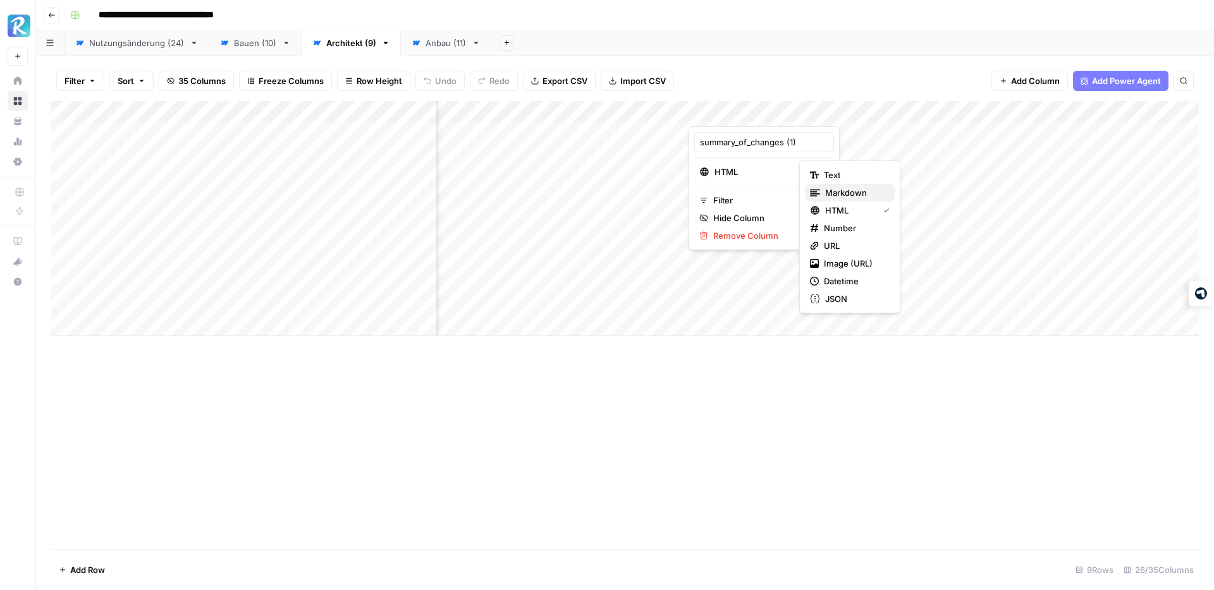
click at [840, 193] on span "Markdown" at bounding box center [854, 192] width 59 height 13
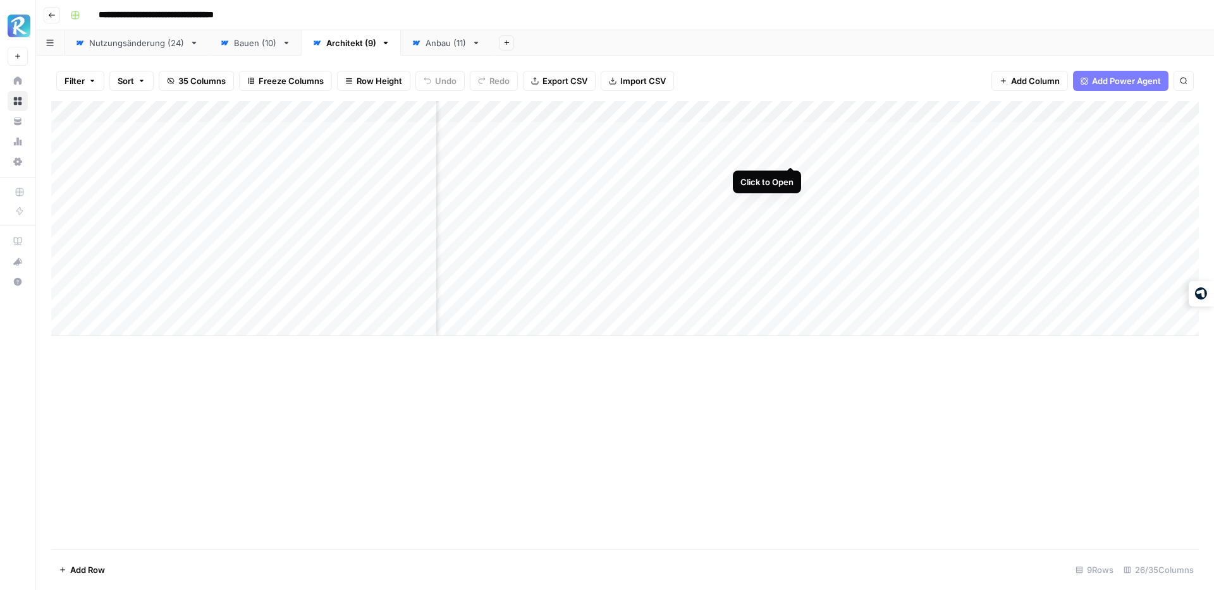
click at [791, 152] on div "Add Column" at bounding box center [624, 218] width 1147 height 235
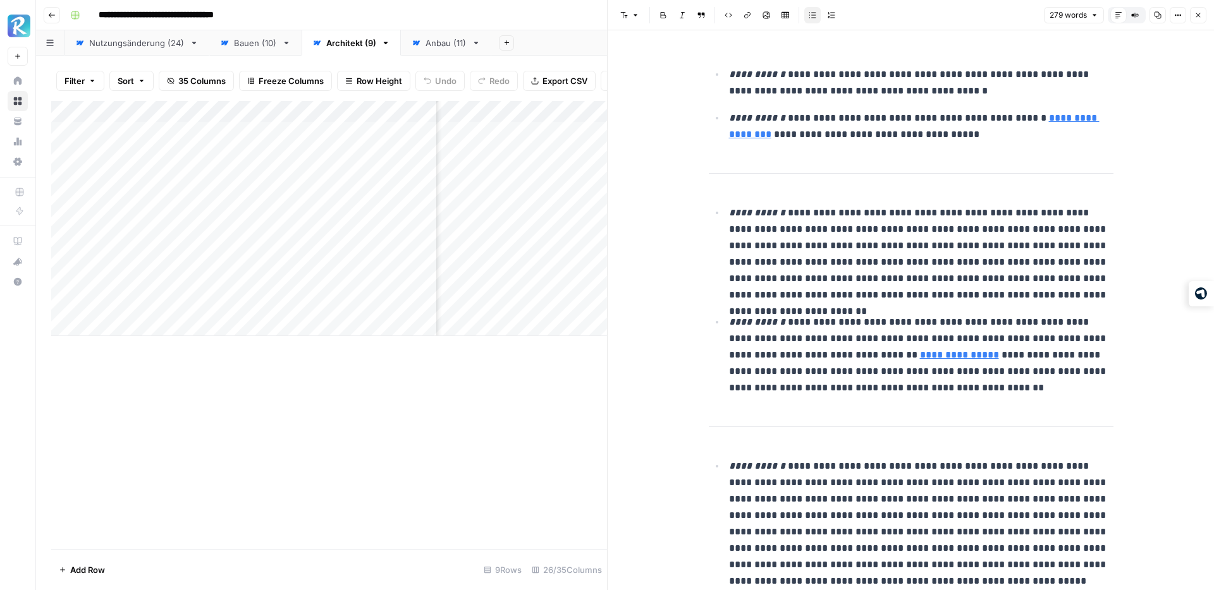
scroll to position [176, 0]
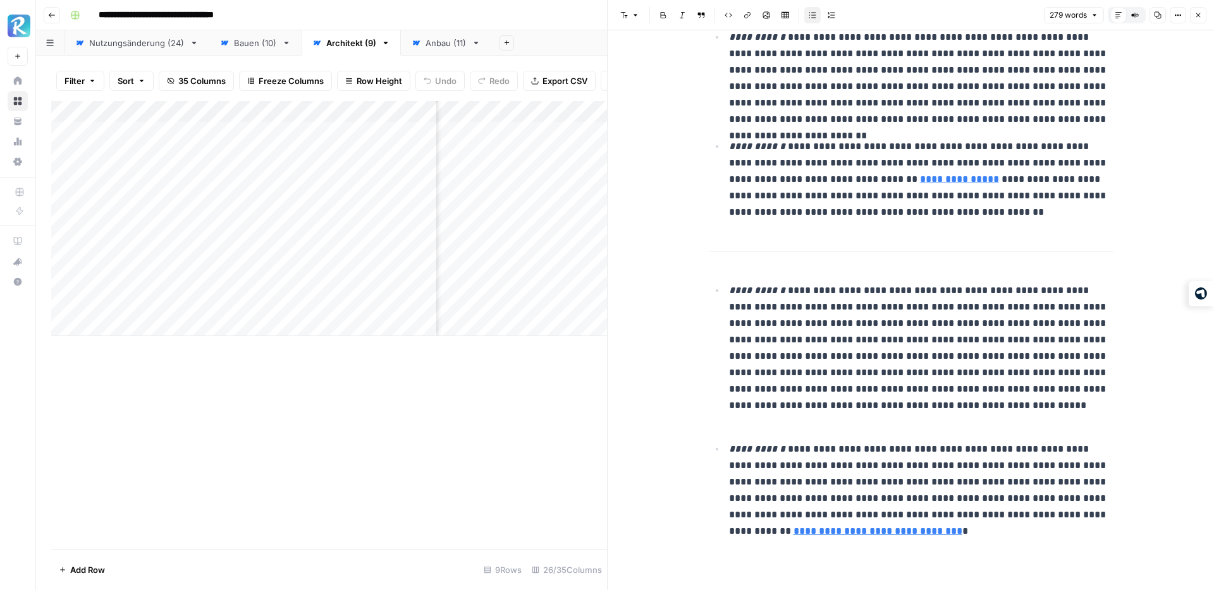
click at [1196, 11] on icon "button" at bounding box center [1198, 15] width 8 height 8
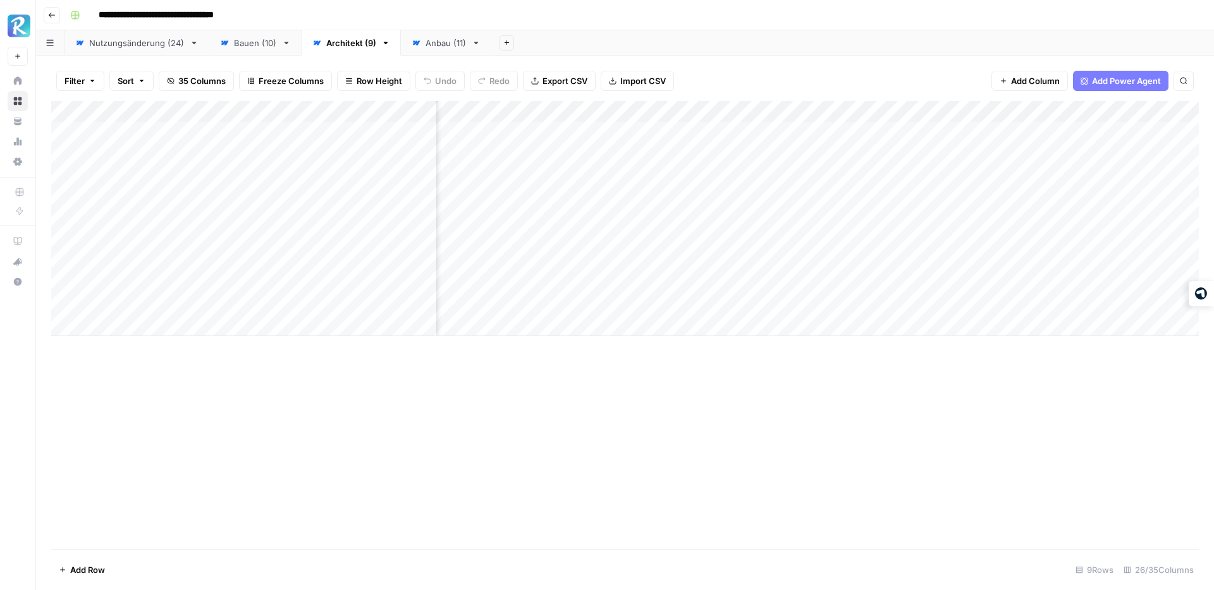
scroll to position [0, 667]
